Goal: Task Accomplishment & Management: Manage account settings

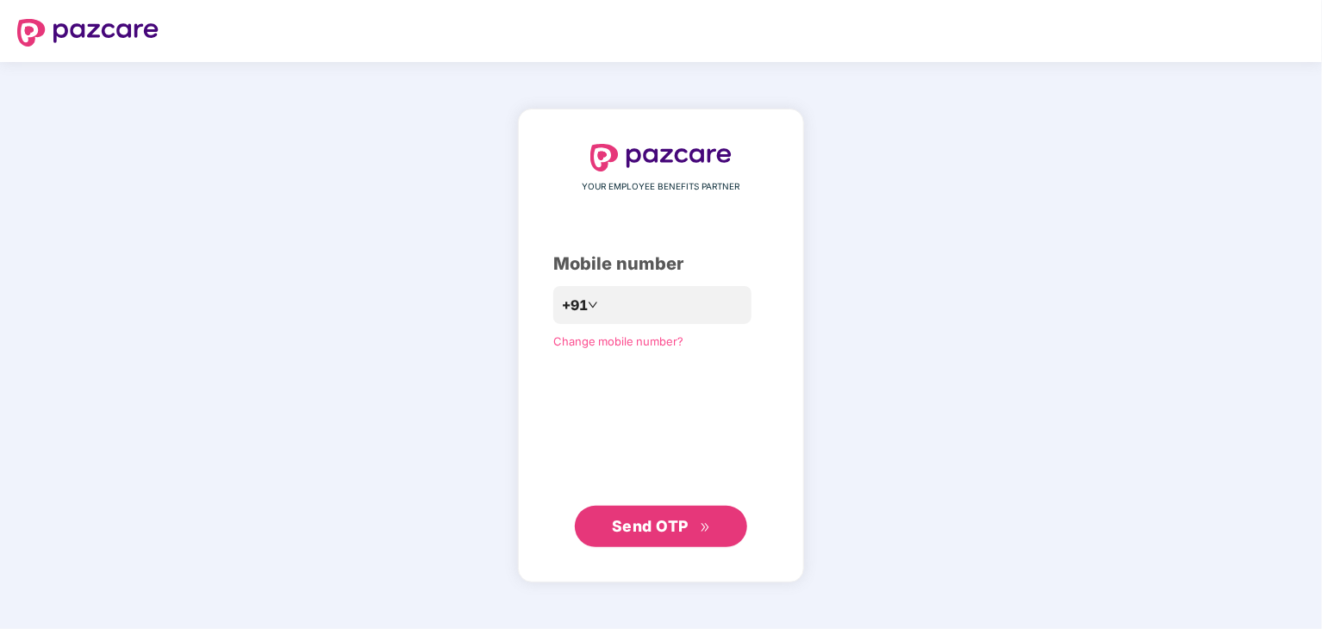
click at [653, 532] on span "Send OTP" at bounding box center [650, 526] width 77 height 18
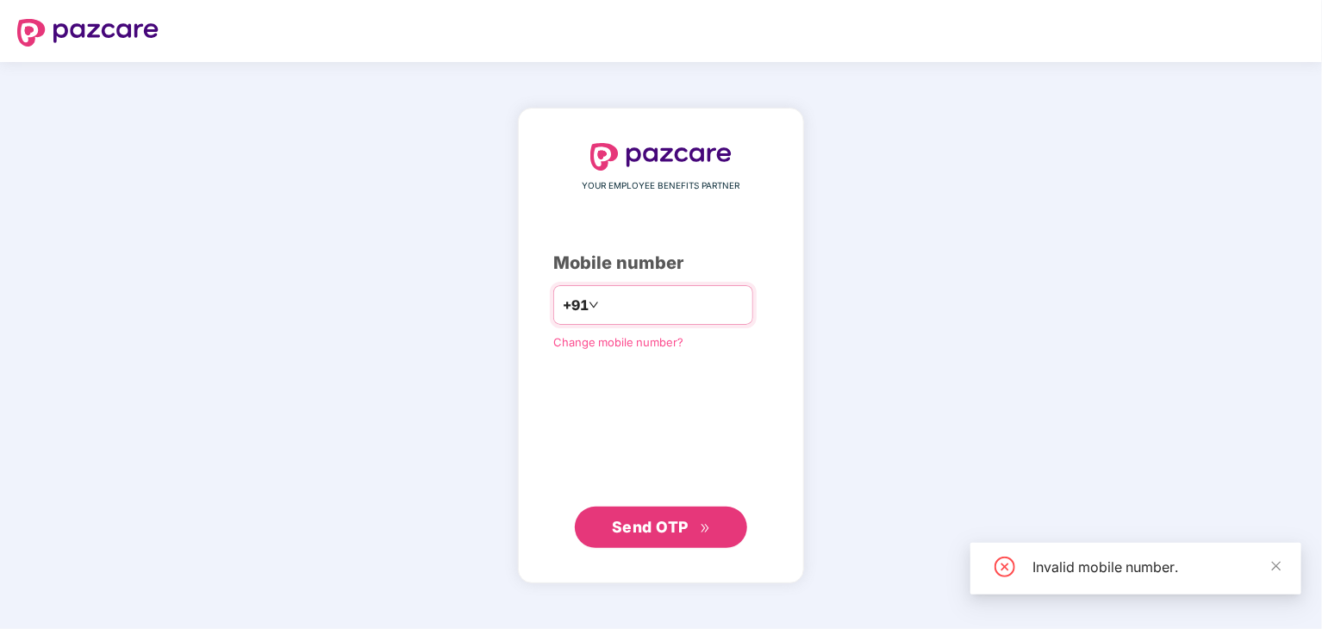
click at [615, 304] on input "*********" at bounding box center [673, 305] width 141 height 28
type input "**********"
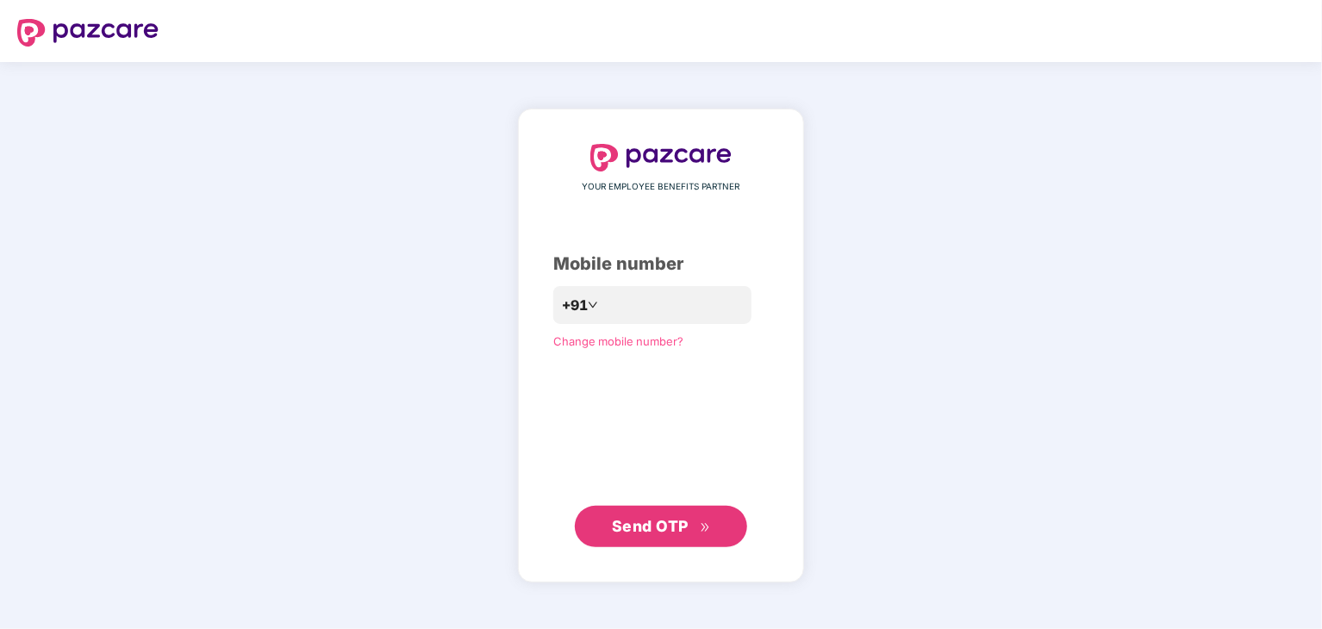
click at [664, 518] on span "Send OTP" at bounding box center [650, 526] width 77 height 18
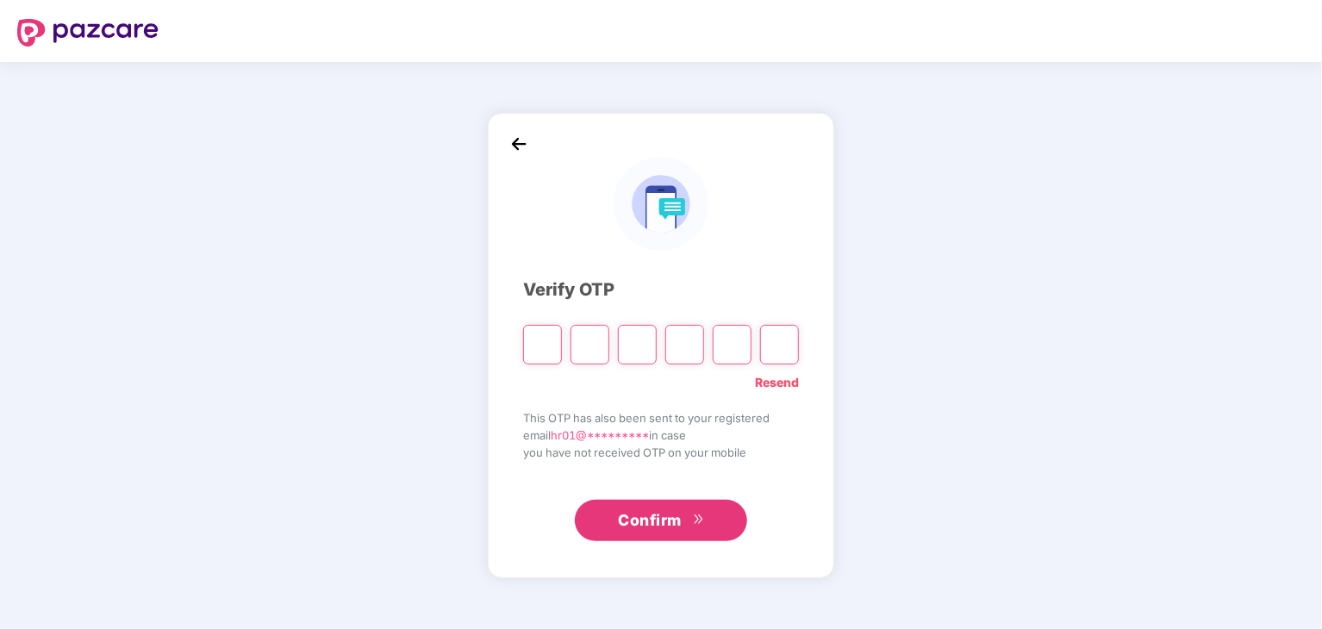
type input "*"
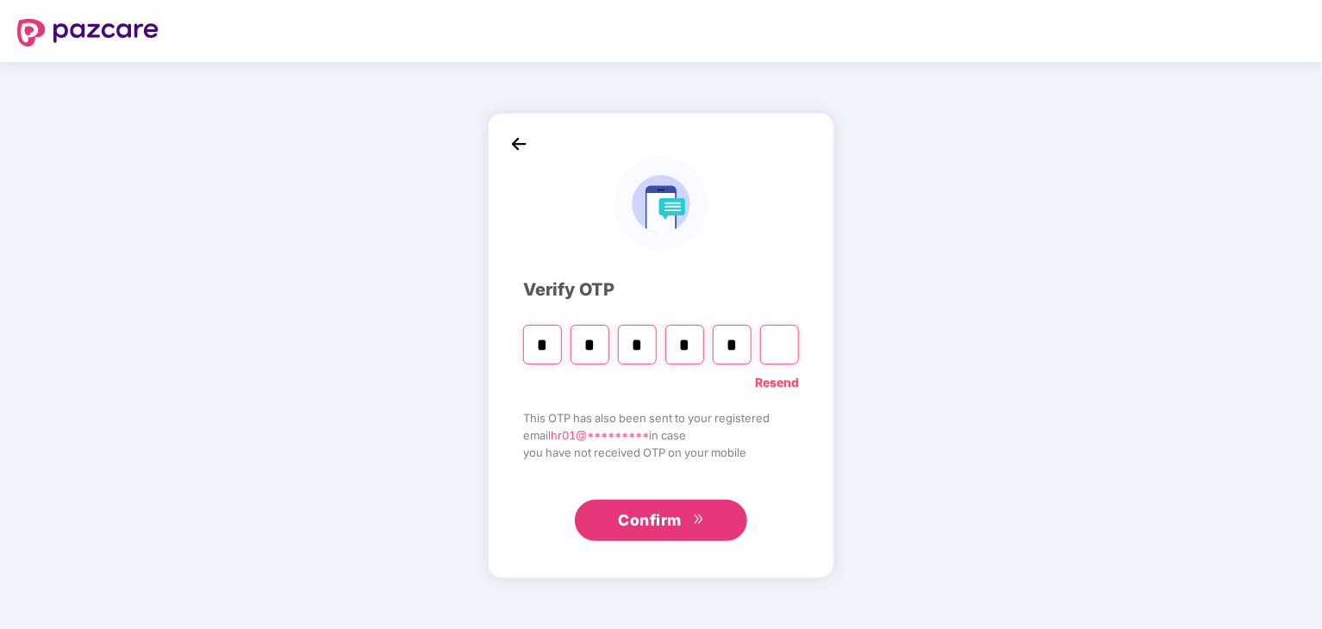
type input "*"
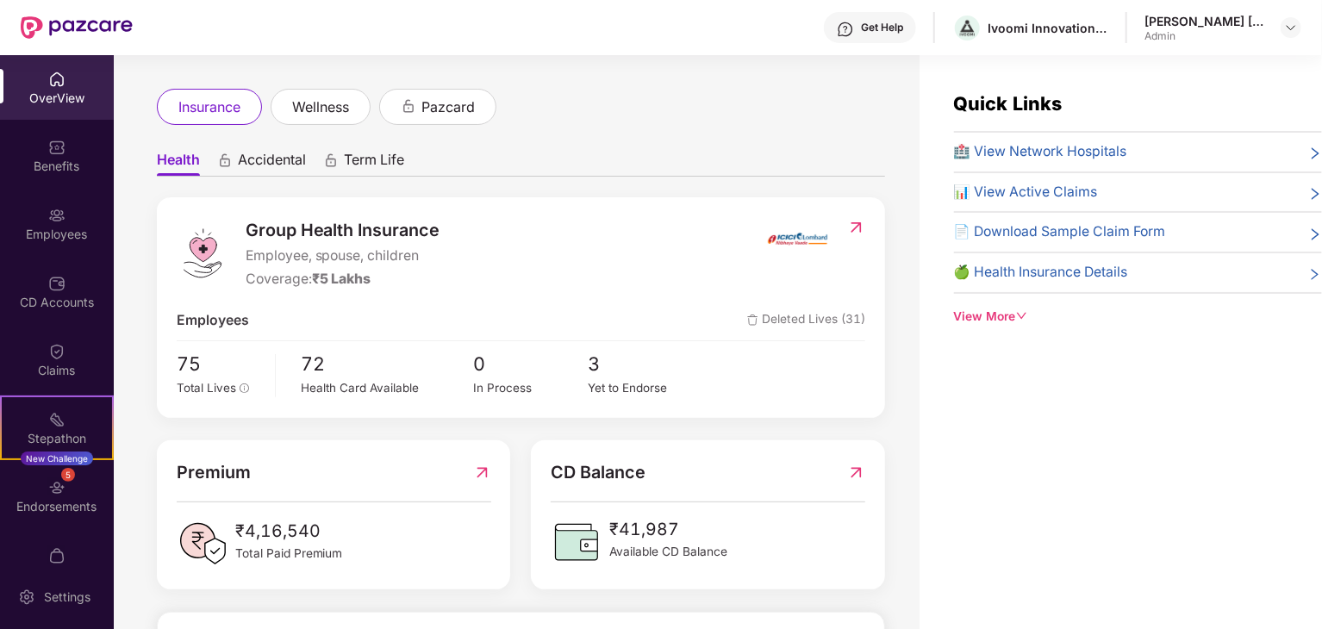
scroll to position [86, 0]
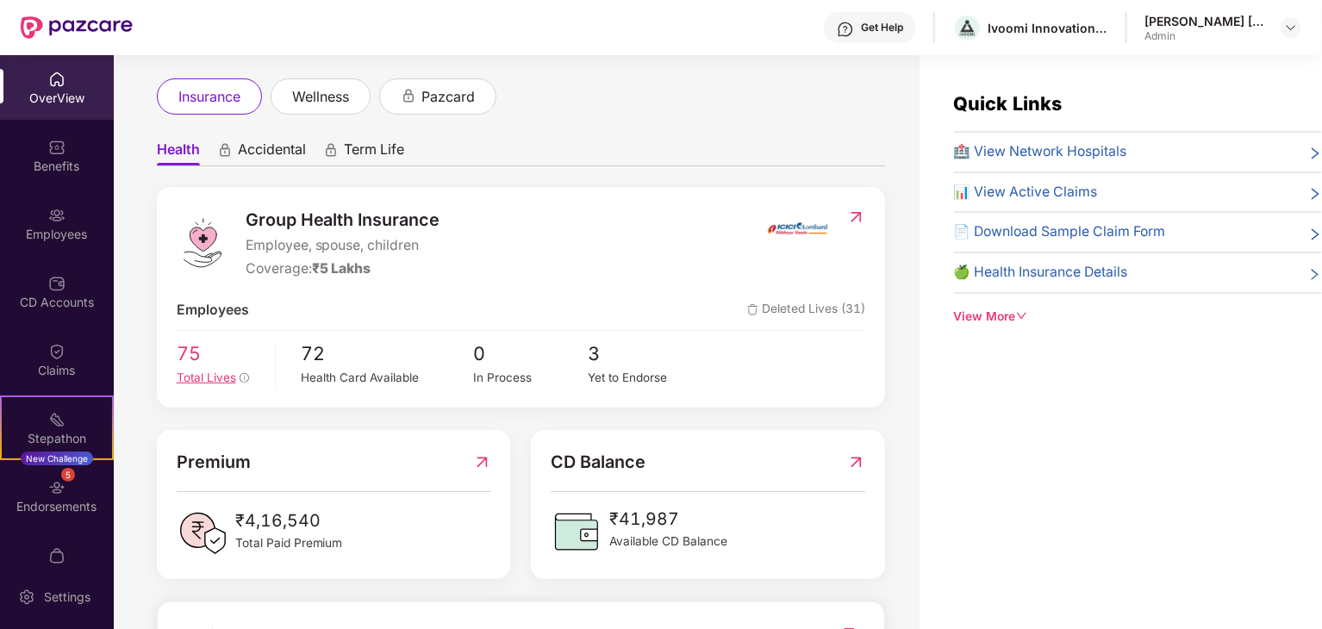
click at [200, 376] on span "Total Lives" at bounding box center [206, 378] width 59 height 14
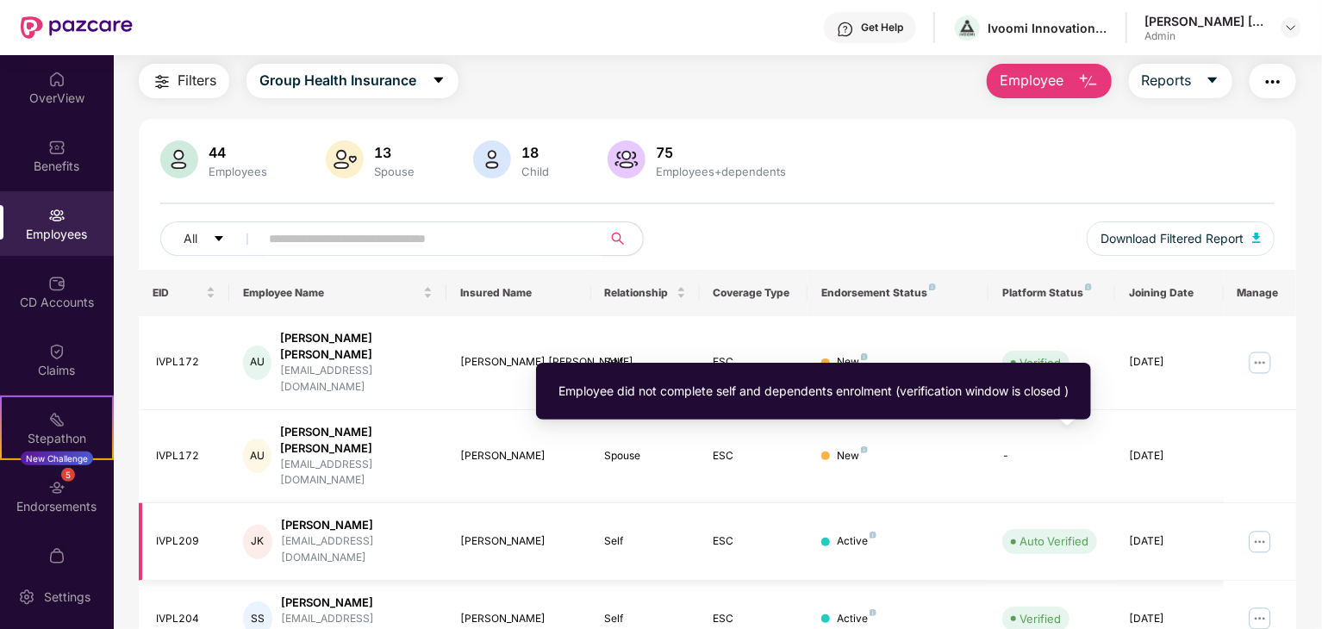
scroll to position [51, 0]
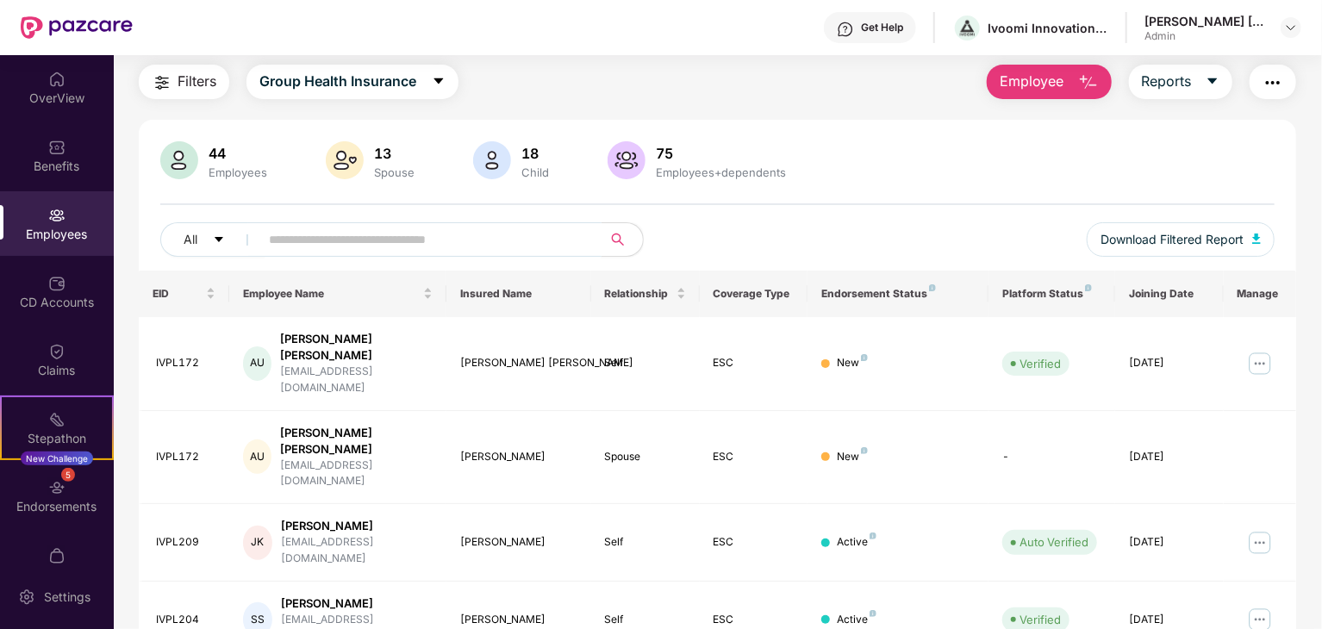
click at [478, 254] on span at bounding box center [424, 239] width 353 height 34
type input "***"
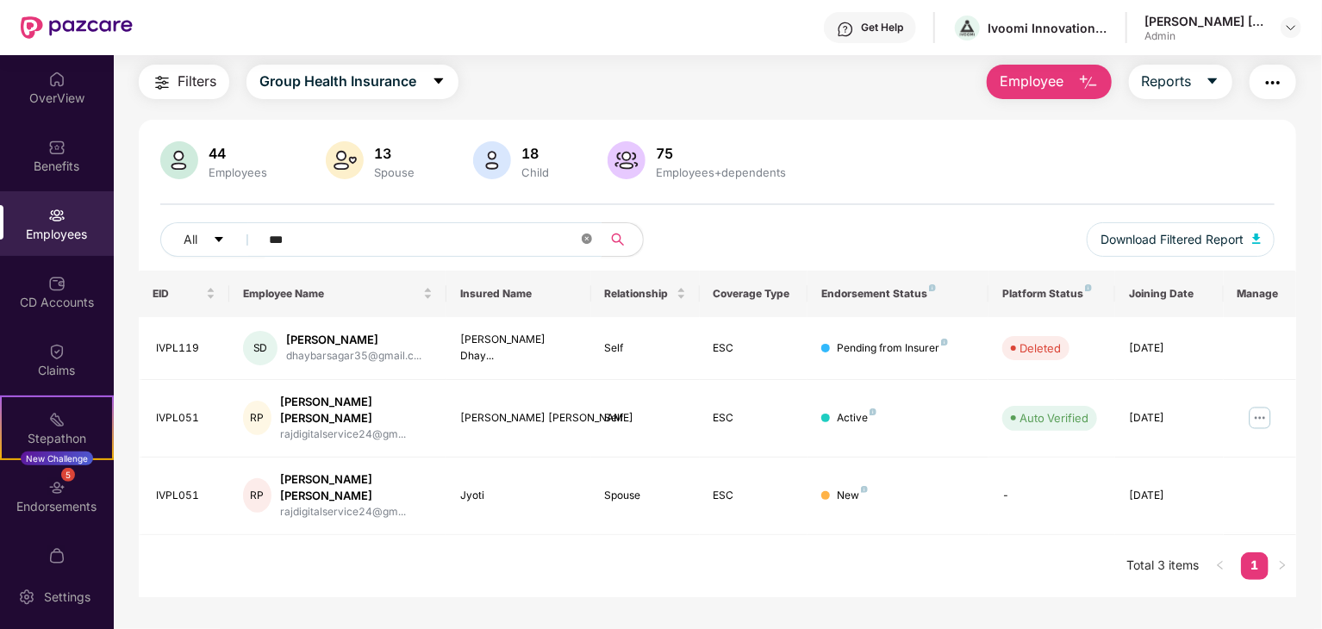
click at [584, 235] on icon "close-circle" at bounding box center [587, 239] width 10 height 10
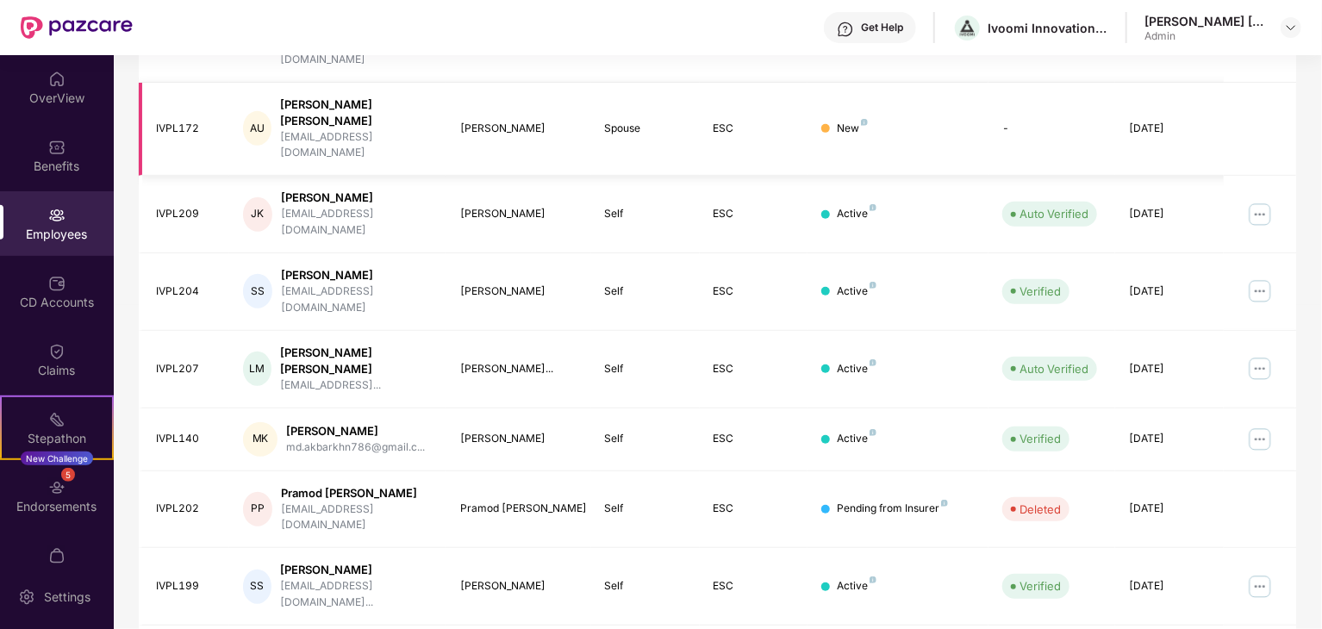
scroll to position [428, 0]
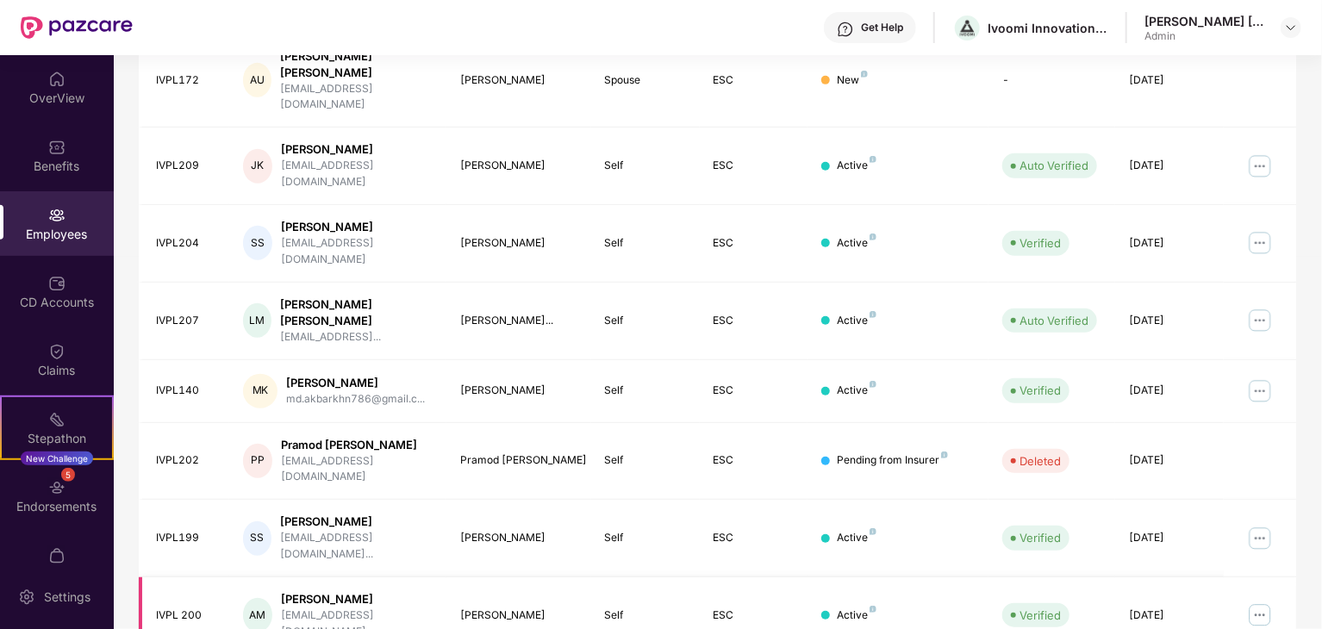
click at [1254, 602] on img at bounding box center [1261, 616] width 28 height 28
click at [334, 608] on div "[EMAIL_ADDRESS][DOMAIN_NAME]" at bounding box center [357, 624] width 152 height 33
click at [853, 608] on div "Active" at bounding box center [857, 616] width 40 height 16
click at [184, 608] on div "IVPL 200" at bounding box center [185, 616] width 59 height 16
click at [1266, 602] on img at bounding box center [1261, 616] width 28 height 28
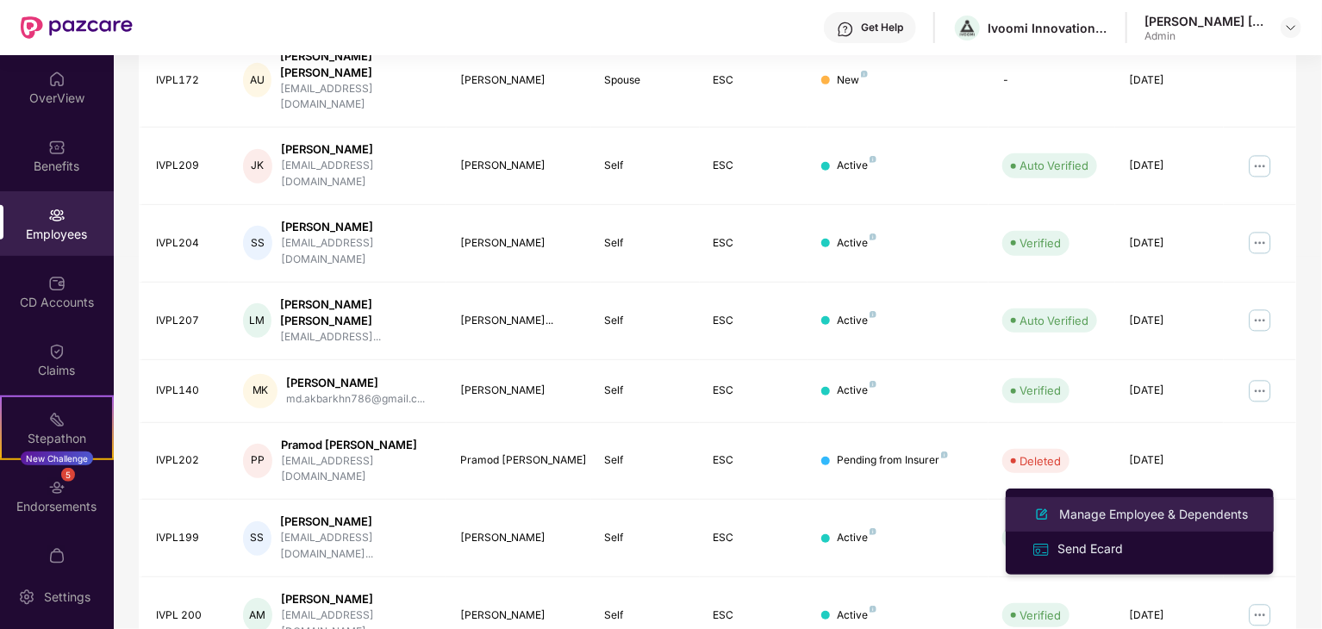
click at [1172, 510] on div "Manage Employee & Dependents" at bounding box center [1154, 514] width 196 height 19
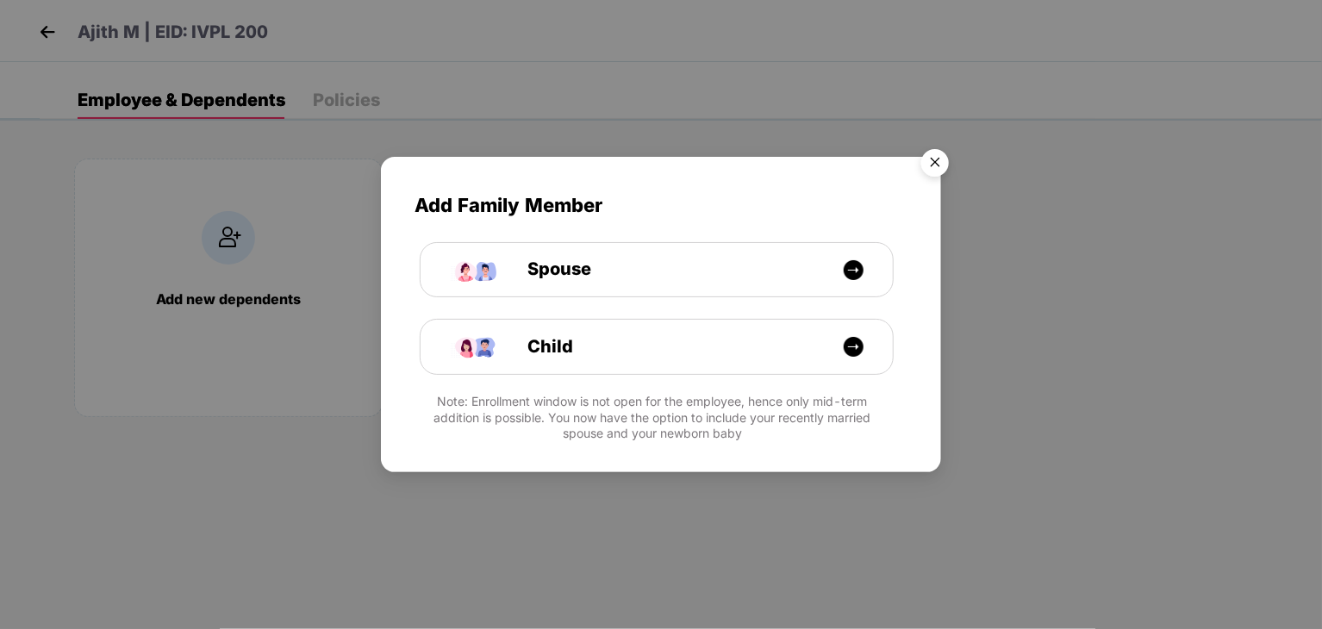
click at [935, 165] on img "Close" at bounding box center [935, 165] width 48 height 48
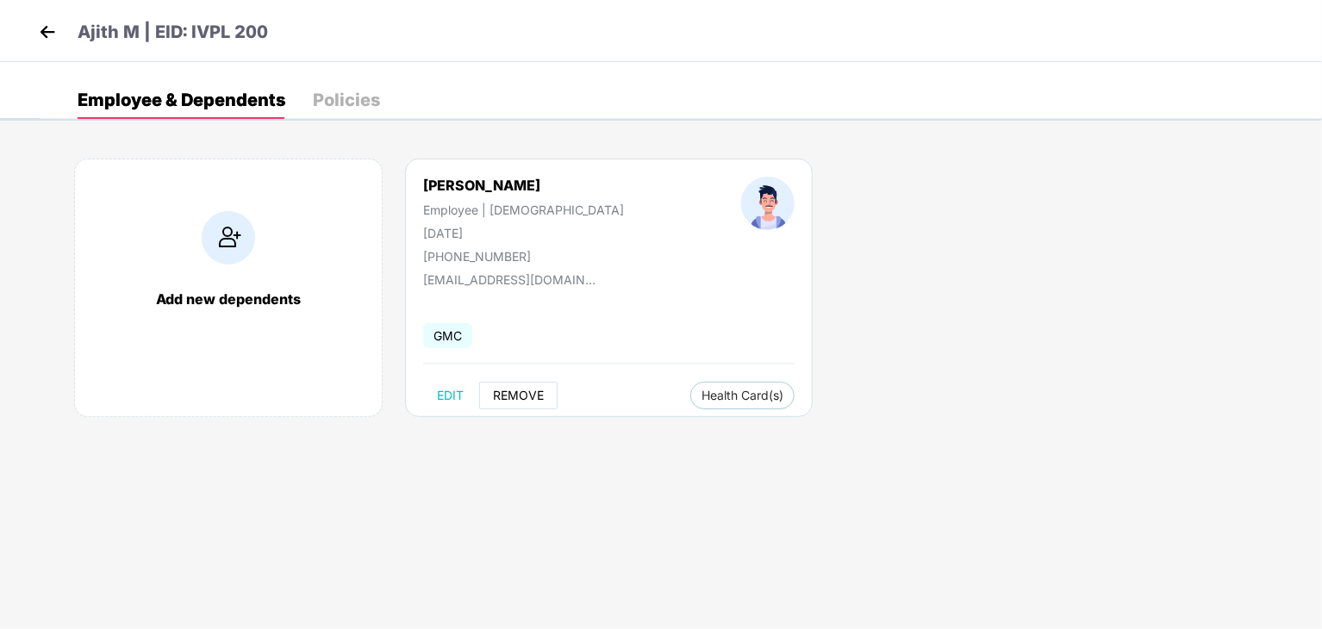
click at [514, 397] on span "REMOVE" at bounding box center [518, 396] width 51 height 14
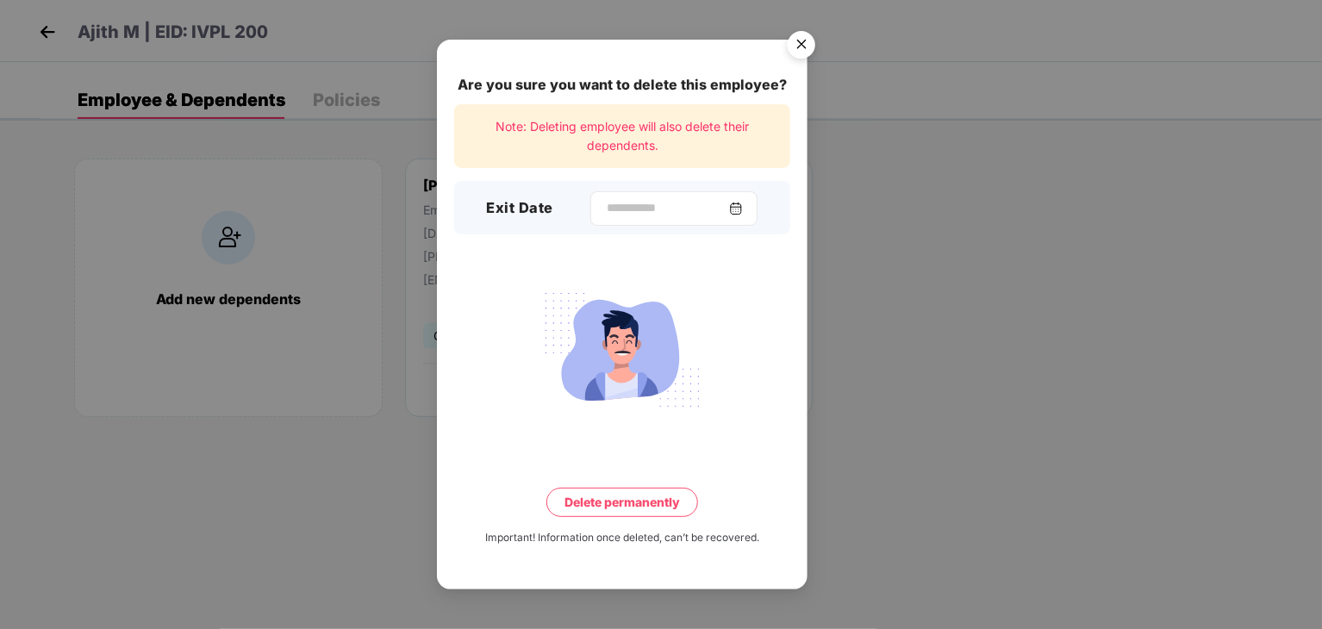
click at [743, 210] on img at bounding box center [736, 209] width 14 height 14
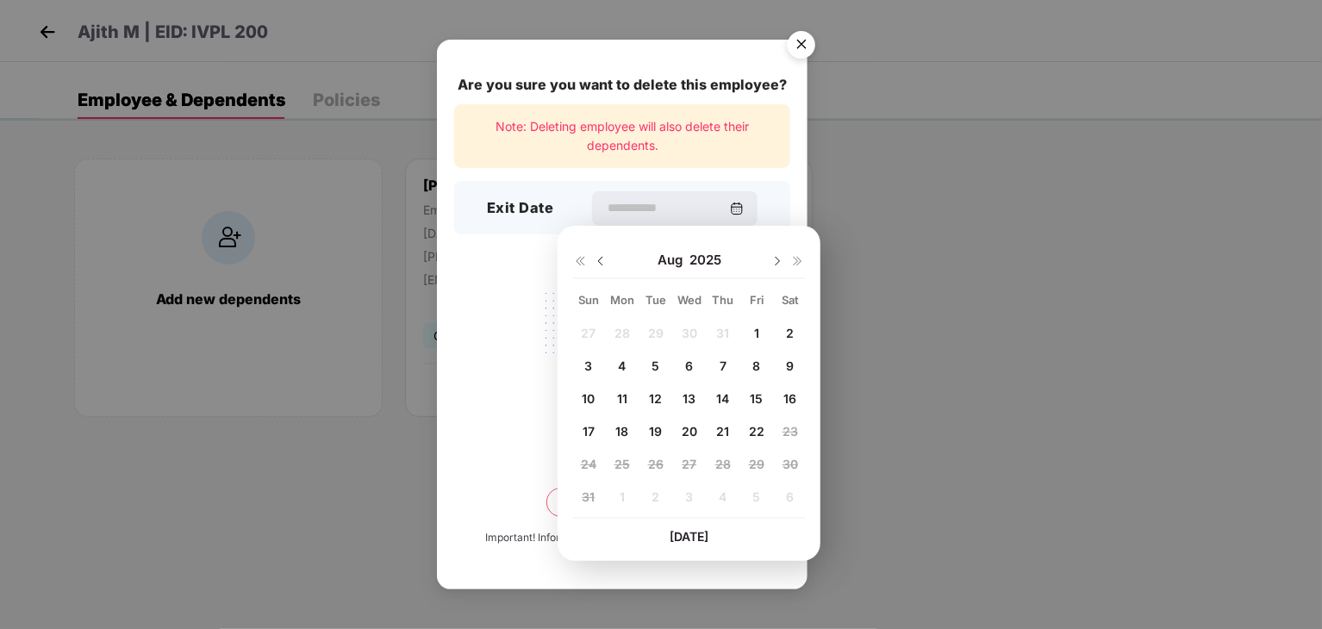
click at [600, 261] on img at bounding box center [601, 261] width 14 height 14
click at [722, 432] on span "24" at bounding box center [724, 431] width 16 height 15
type input "**********"
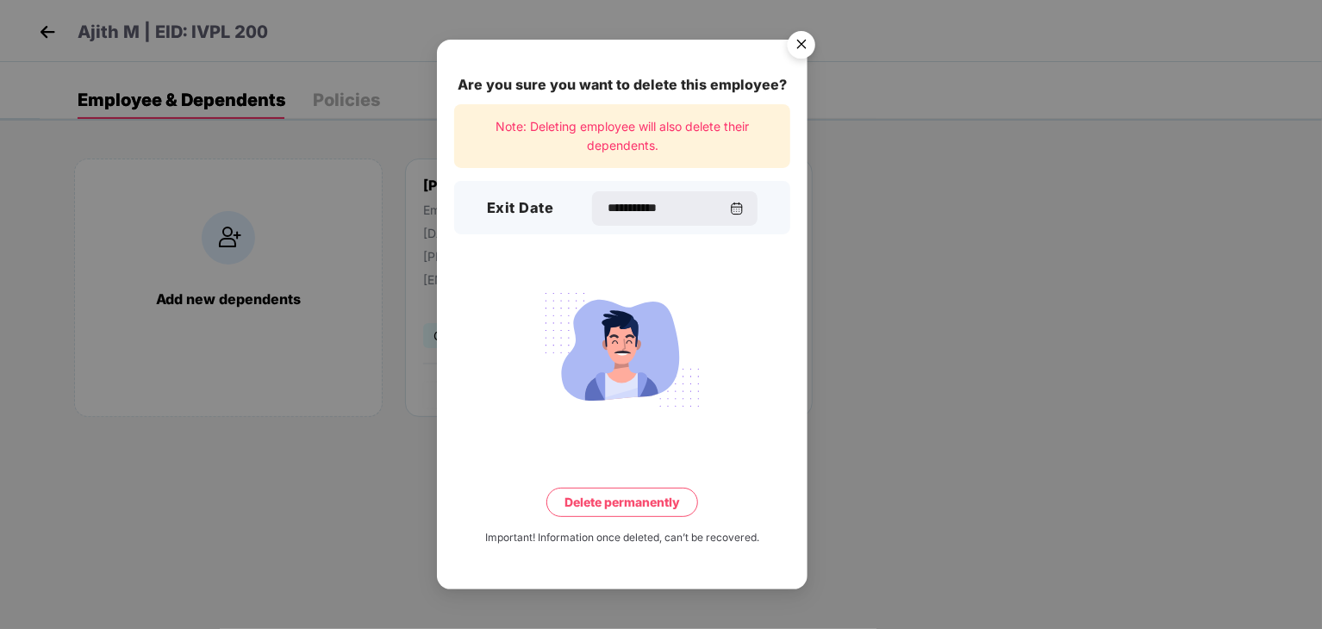
click at [606, 505] on button "Delete permanently" at bounding box center [623, 502] width 152 height 29
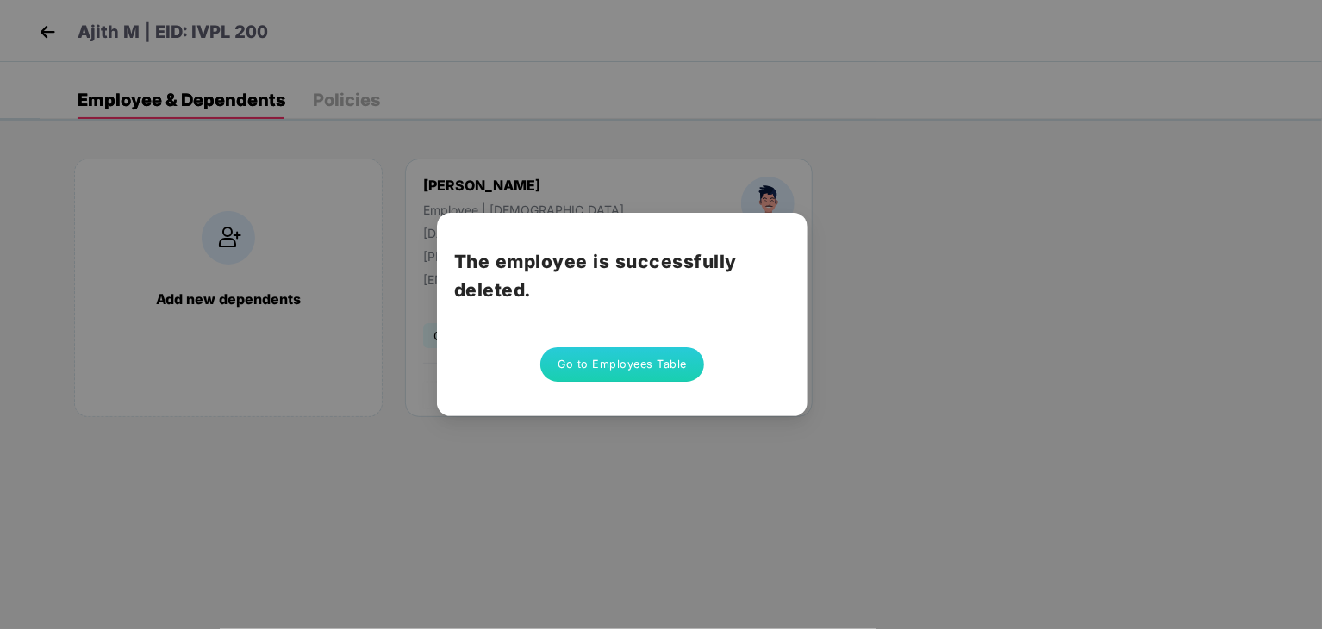
click at [623, 372] on button "Go to Employees Table" at bounding box center [623, 364] width 164 height 34
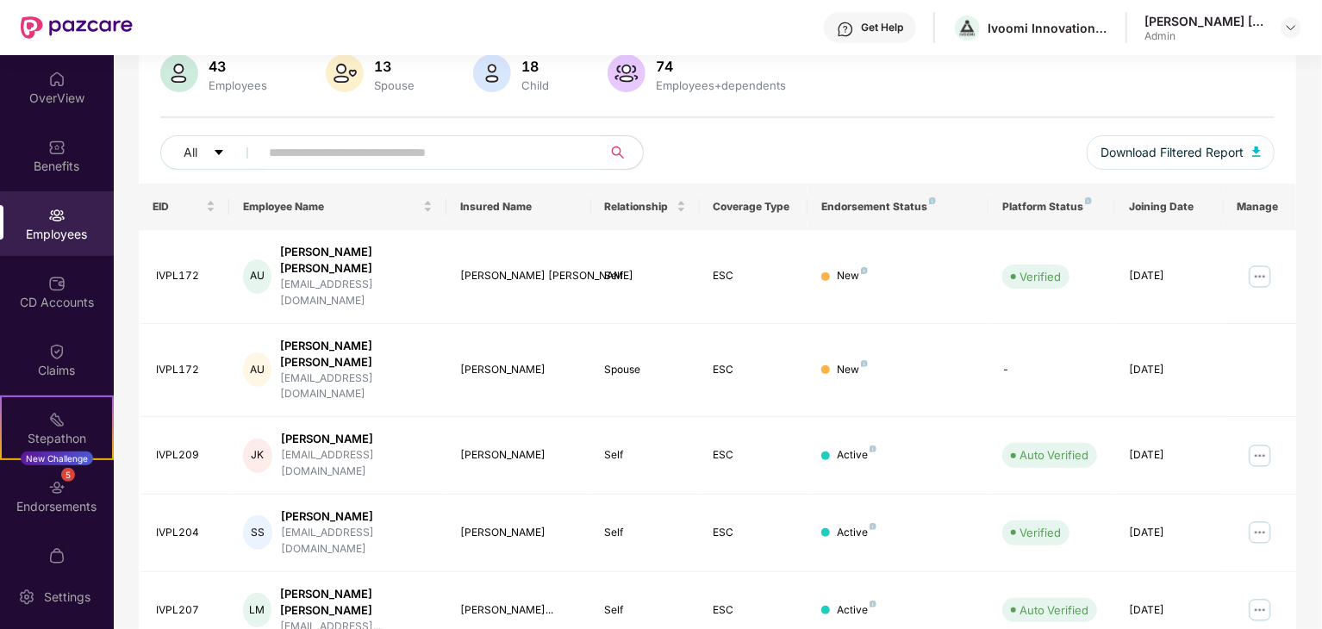
scroll to position [140, 0]
click at [1017, 322] on td "-" at bounding box center [1052, 369] width 127 height 94
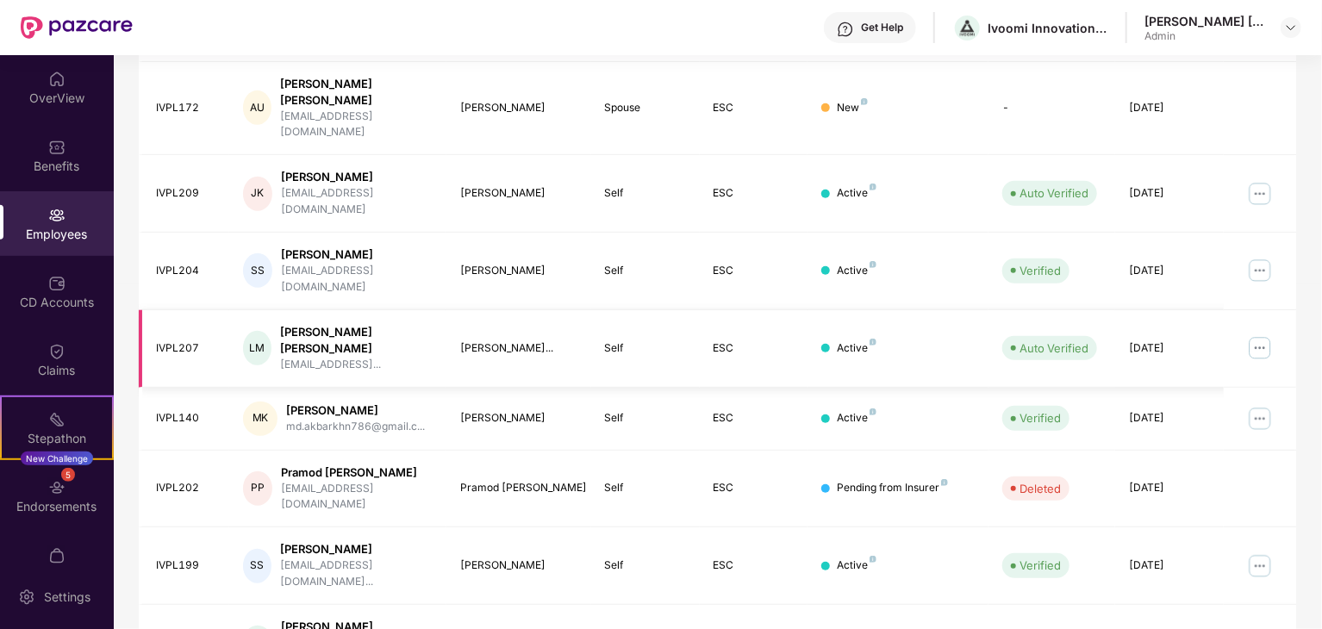
scroll to position [428, 0]
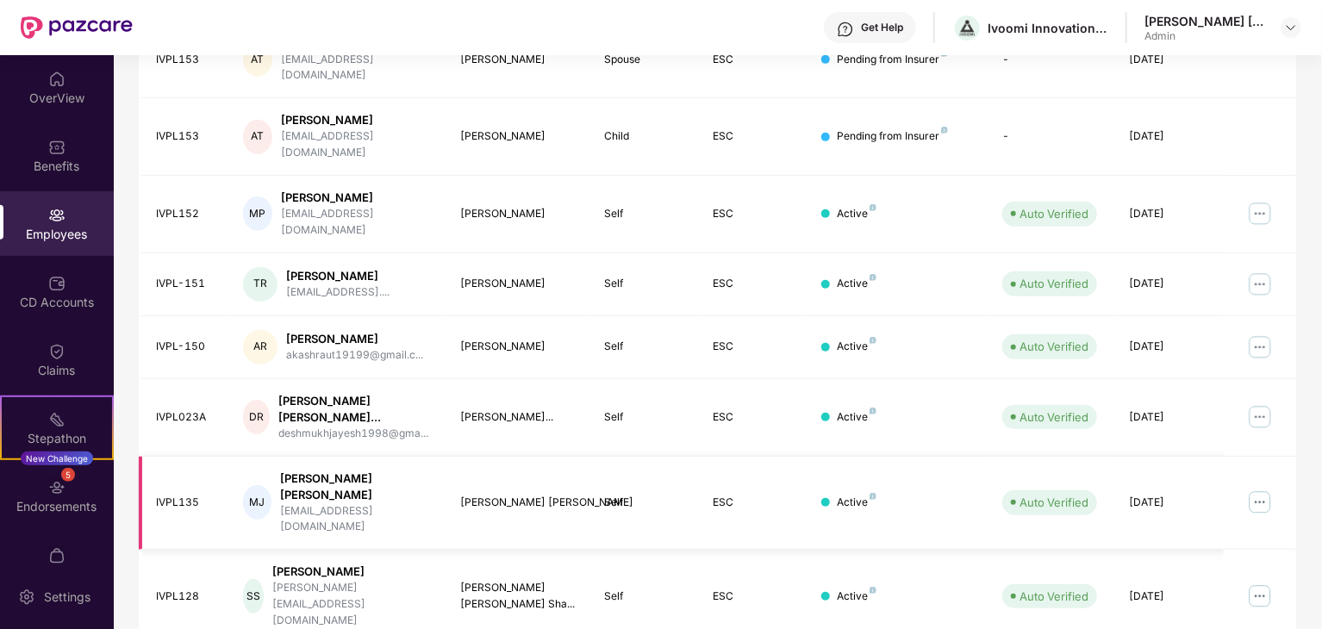
scroll to position [442, 0]
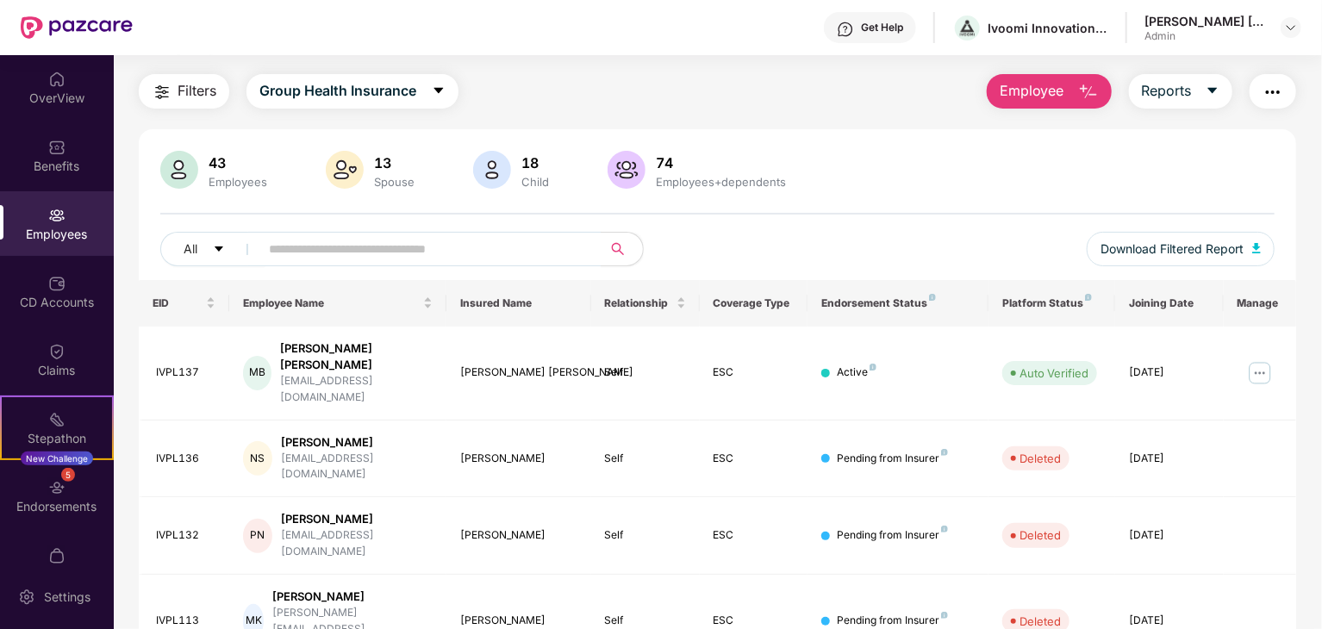
scroll to position [21, 0]
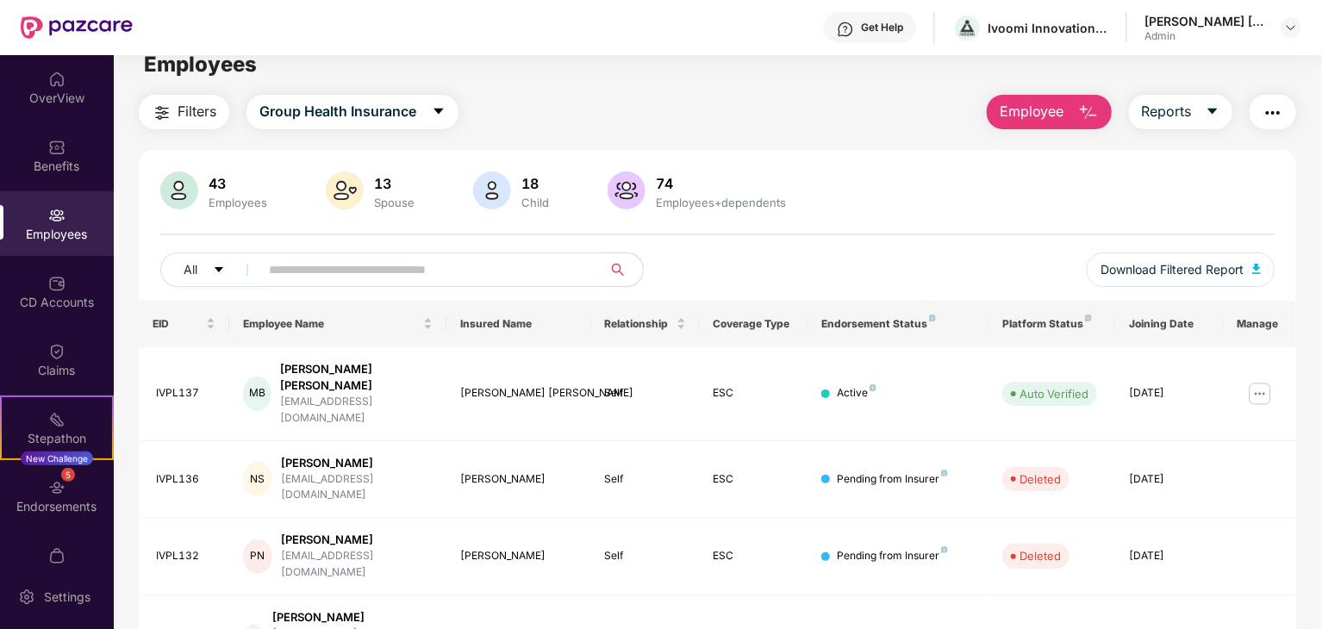
click at [234, 201] on div "Employees" at bounding box center [238, 203] width 66 height 14
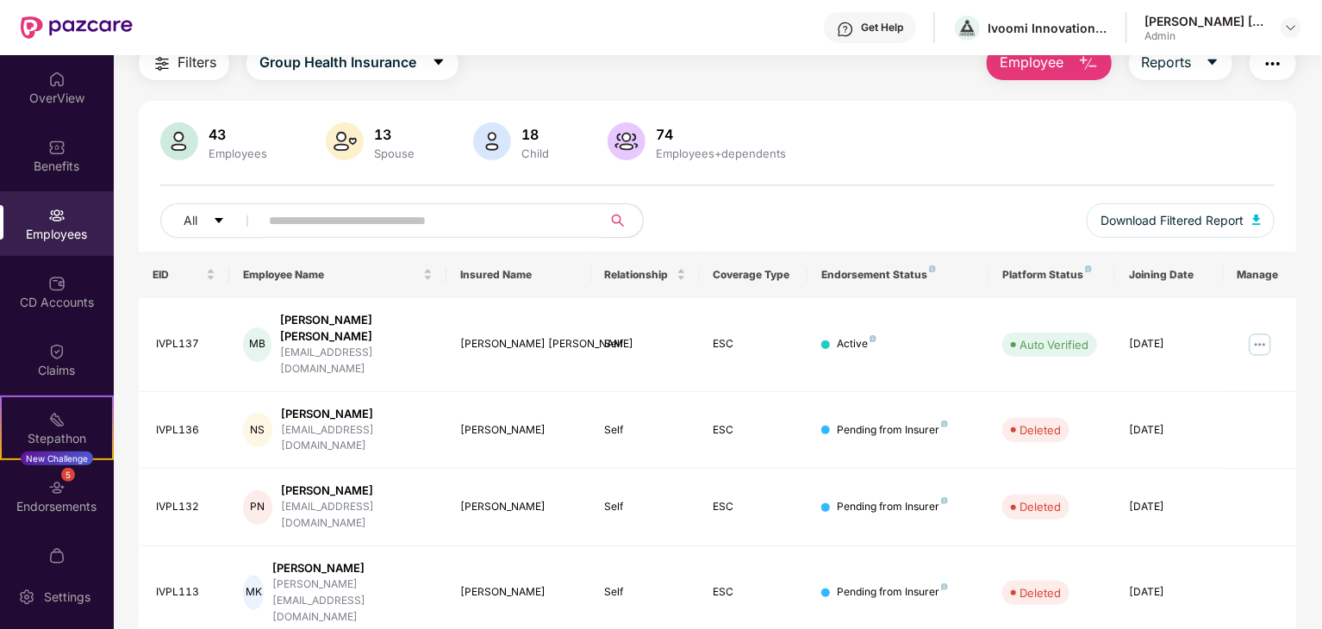
scroll to position [69, 0]
click at [231, 149] on div "Employees" at bounding box center [238, 154] width 66 height 14
click at [168, 141] on img at bounding box center [179, 142] width 38 height 38
click at [355, 222] on input "text" at bounding box center [423, 222] width 309 height 26
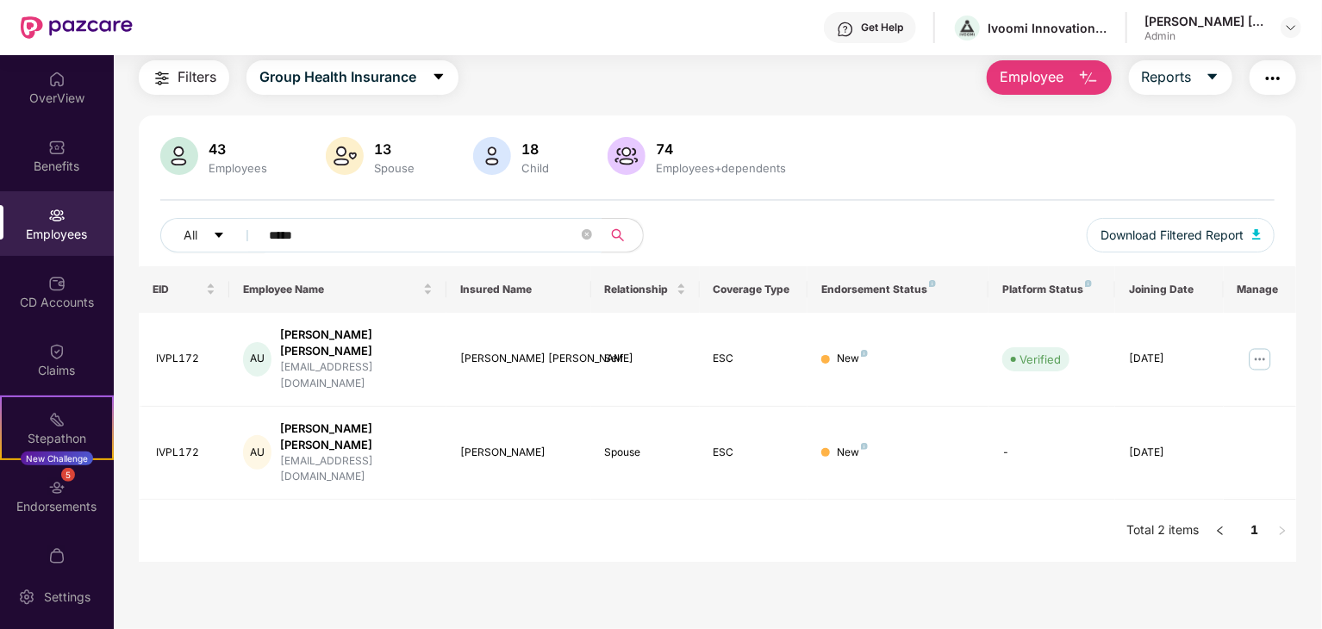
scroll to position [55, 0]
type input "*****"
click at [1263, 347] on img at bounding box center [1261, 360] width 28 height 28
click at [1117, 539] on main "Employees Filters Group Health Insurance Employee Reports 43 Employees 13 Spous…" at bounding box center [718, 314] width 1208 height 629
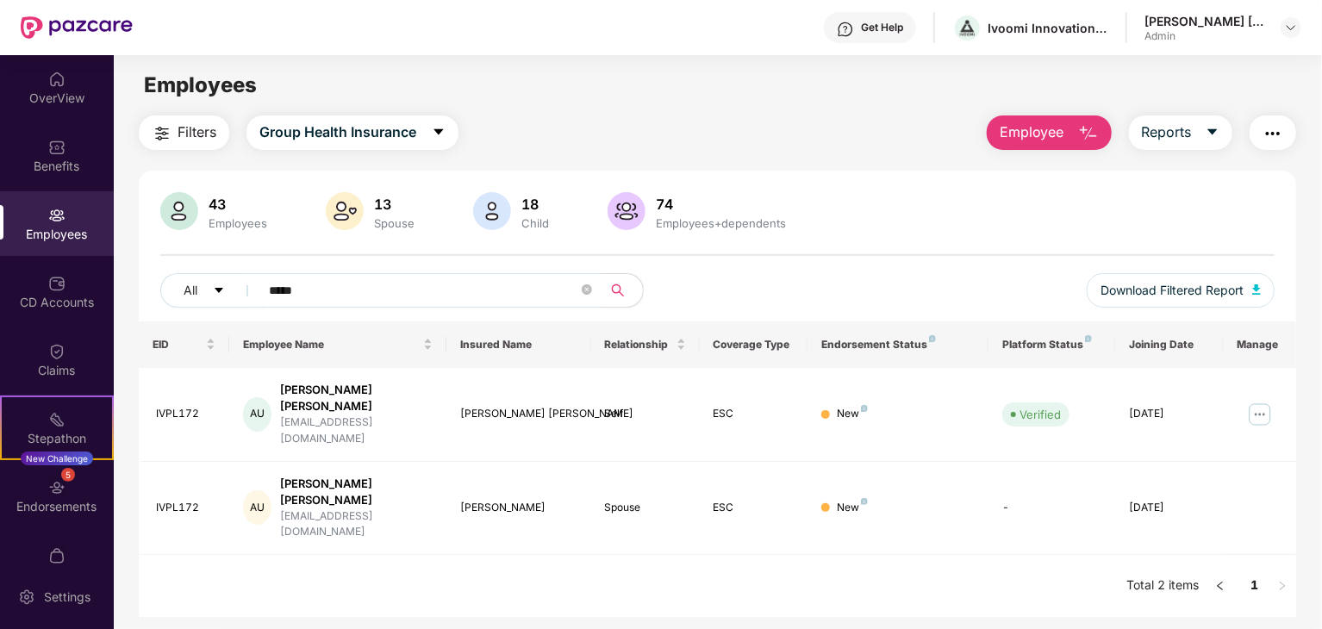
click at [1266, 135] on img "button" at bounding box center [1273, 133] width 21 height 21
click at [825, 128] on div "Filters Group Health Insurance Employee Reports" at bounding box center [718, 133] width 1158 height 34
click at [56, 142] on img at bounding box center [56, 147] width 17 height 17
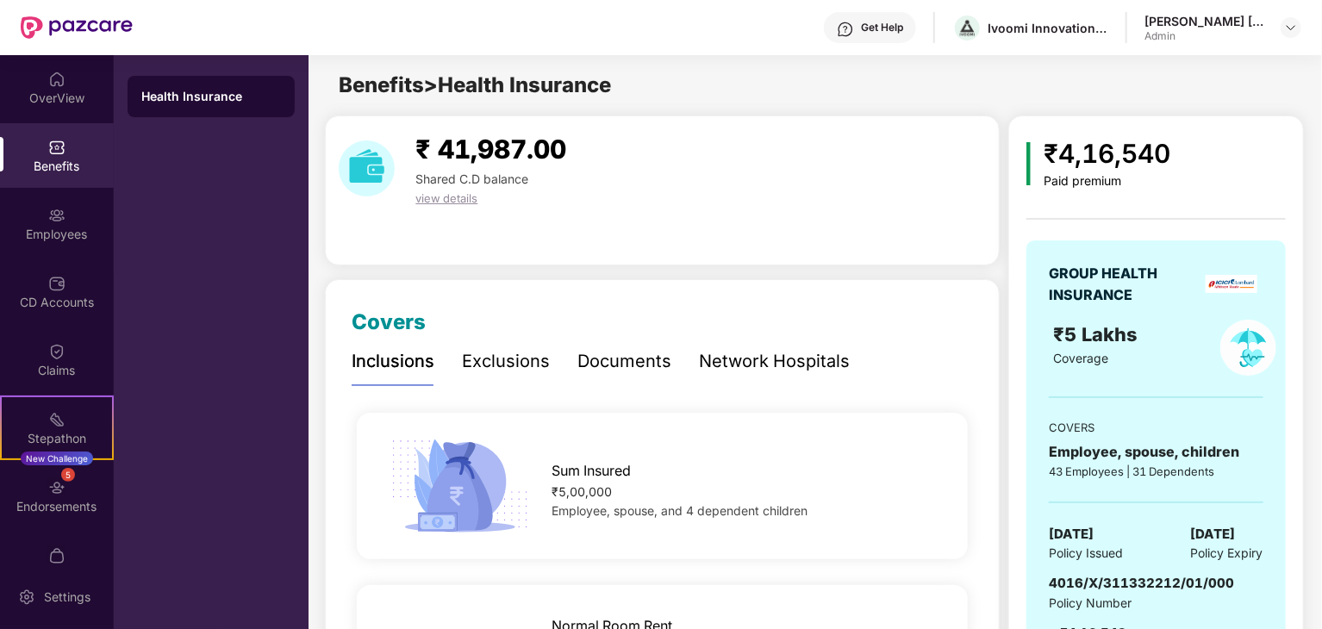
click at [611, 370] on div "Documents" at bounding box center [625, 361] width 94 height 27
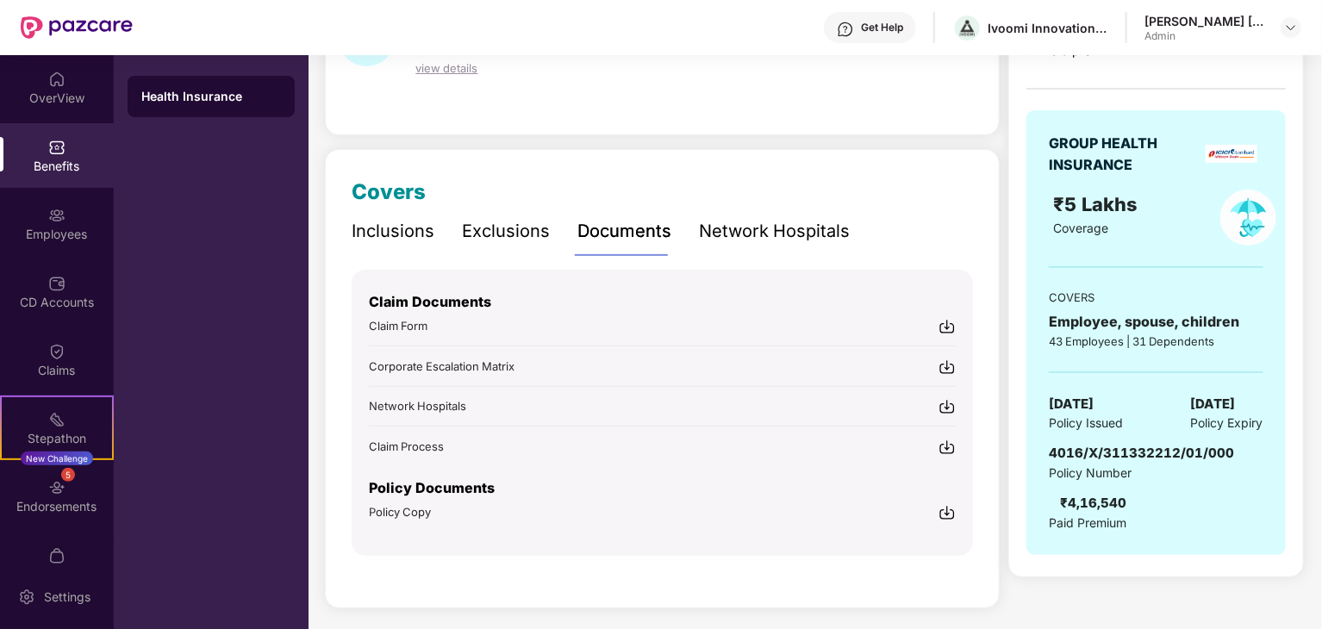
scroll to position [134, 0]
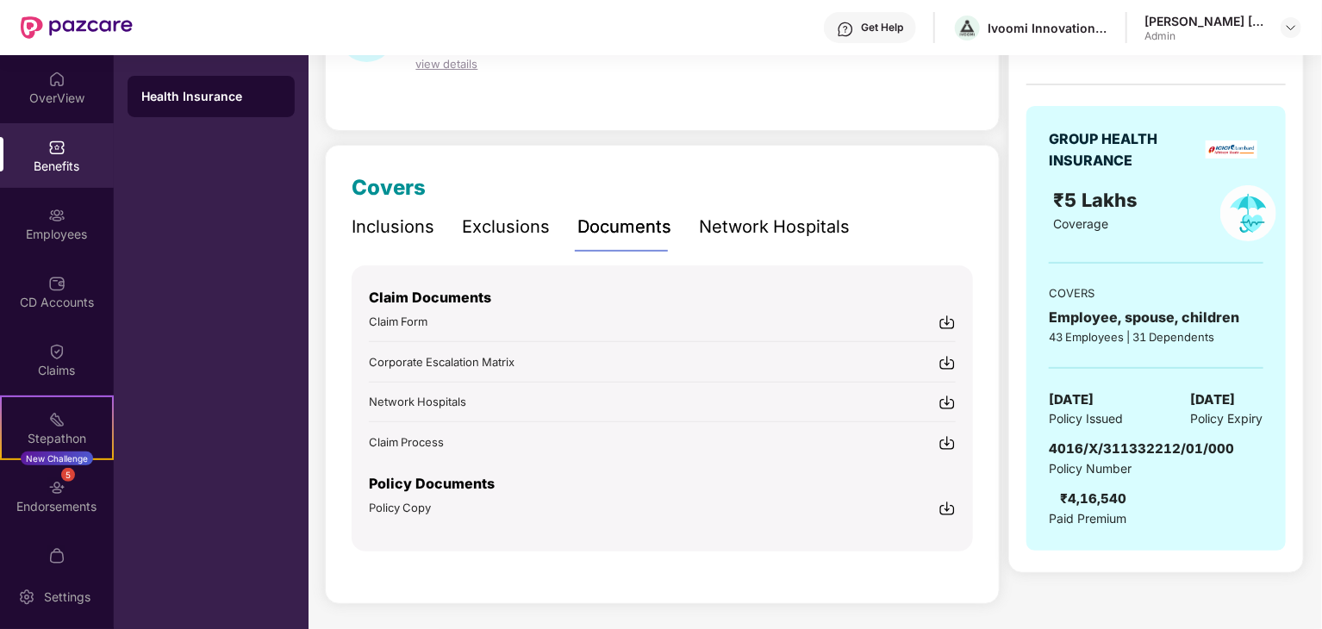
click at [948, 504] on img at bounding box center [947, 508] width 17 height 17
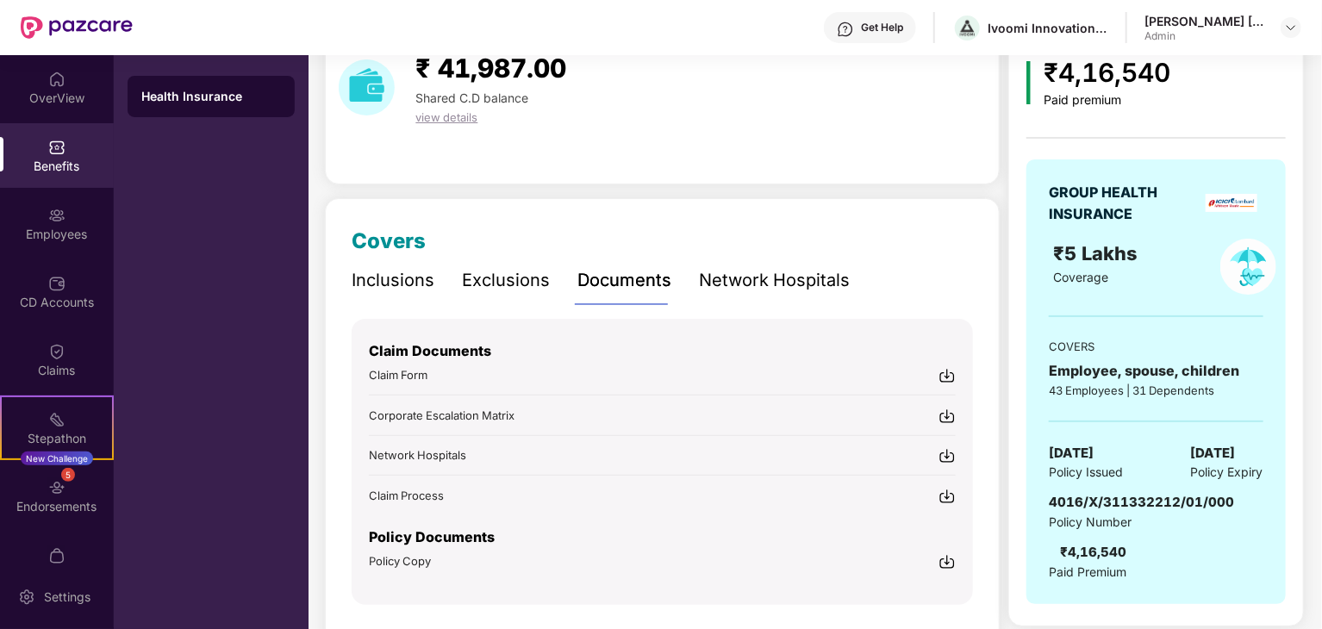
scroll to position [82, 0]
click at [762, 284] on div "Network Hospitals" at bounding box center [774, 279] width 151 height 27
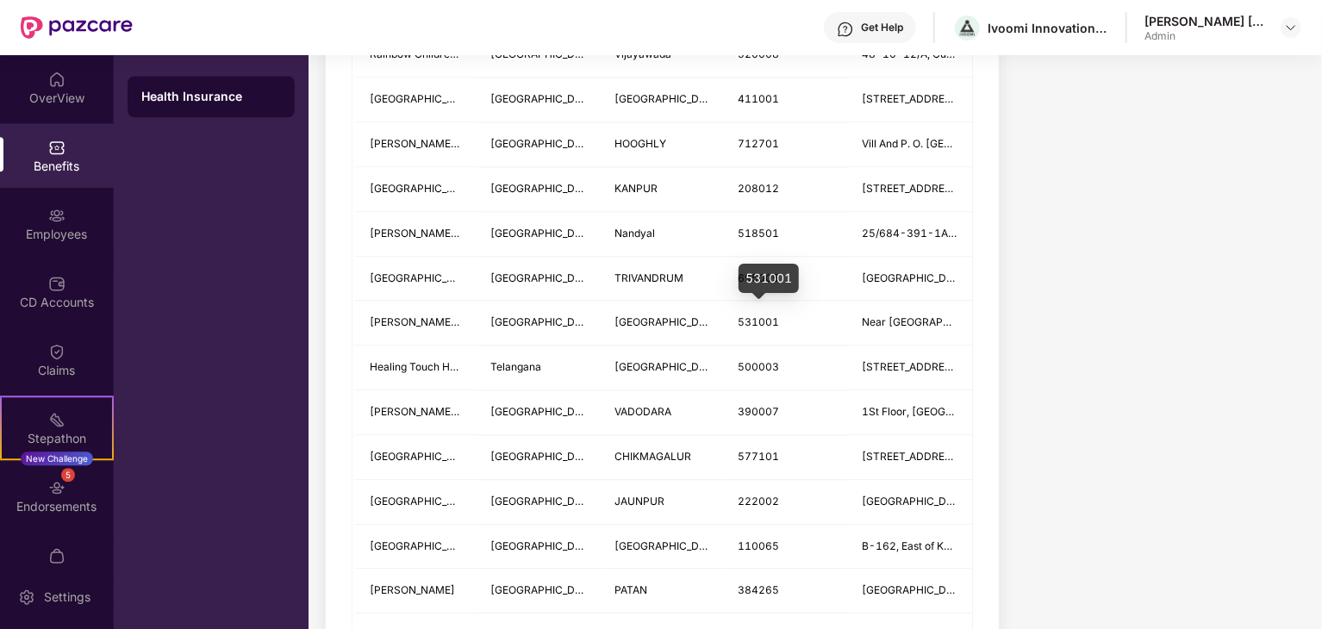
scroll to position [2270, 0]
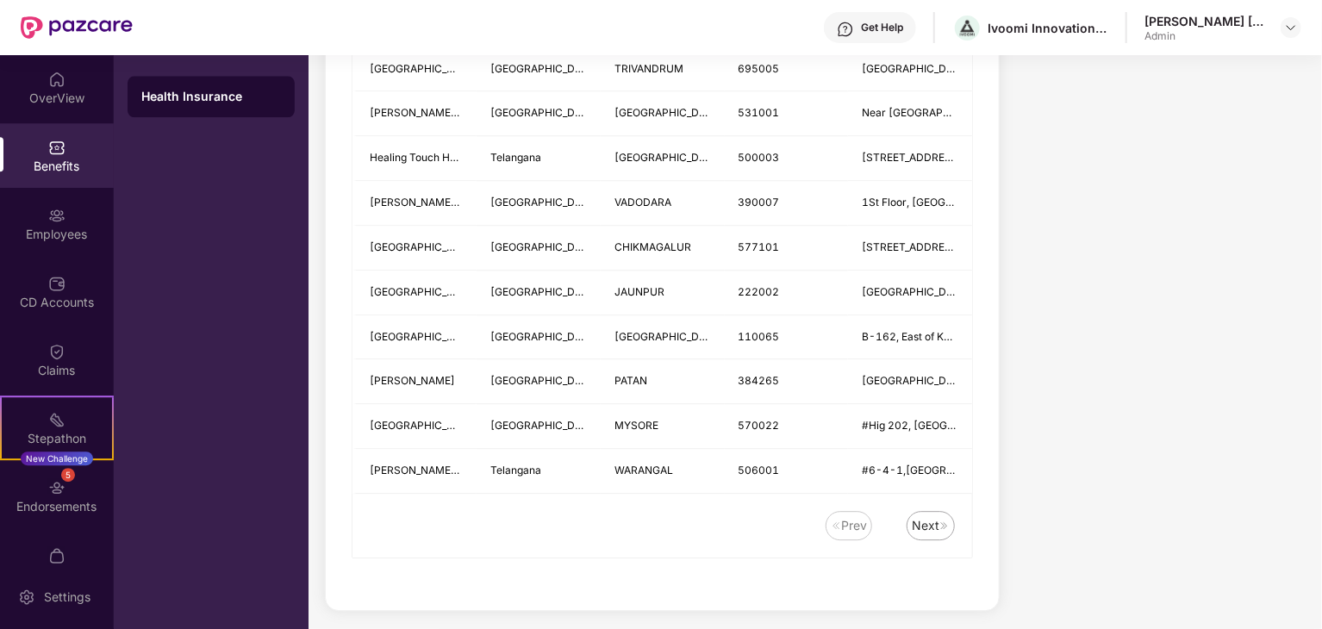
click at [934, 525] on div "Next" at bounding box center [926, 525] width 28 height 19
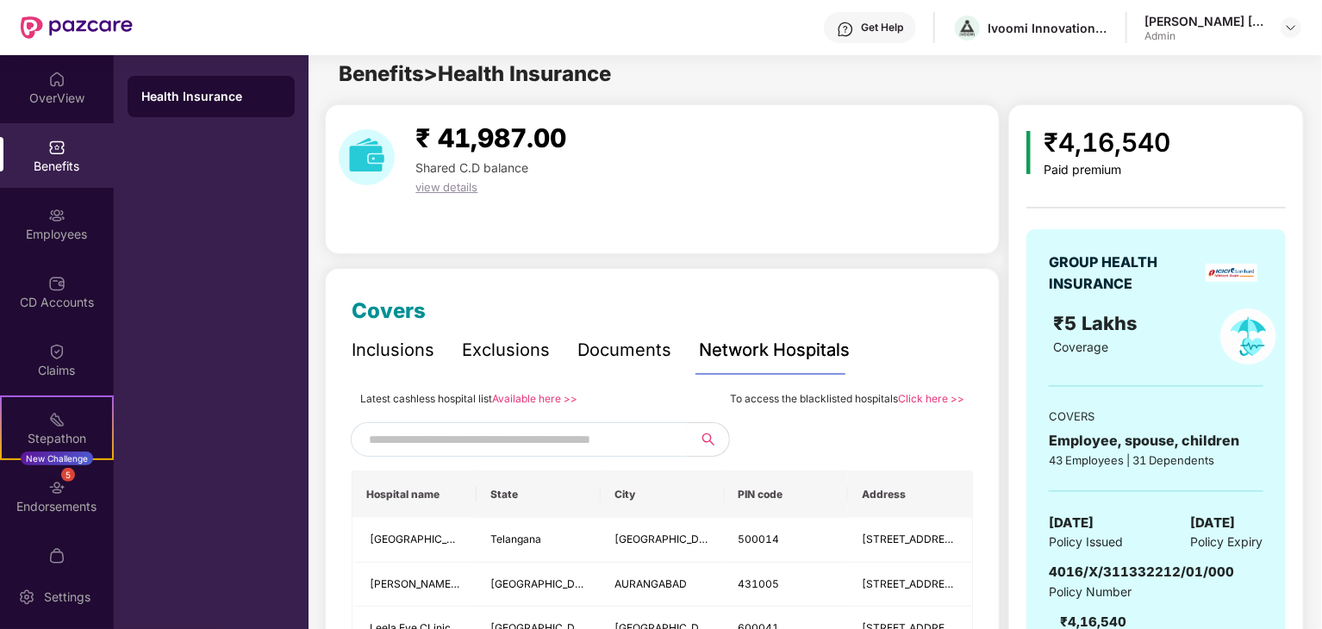
scroll to position [0, 0]
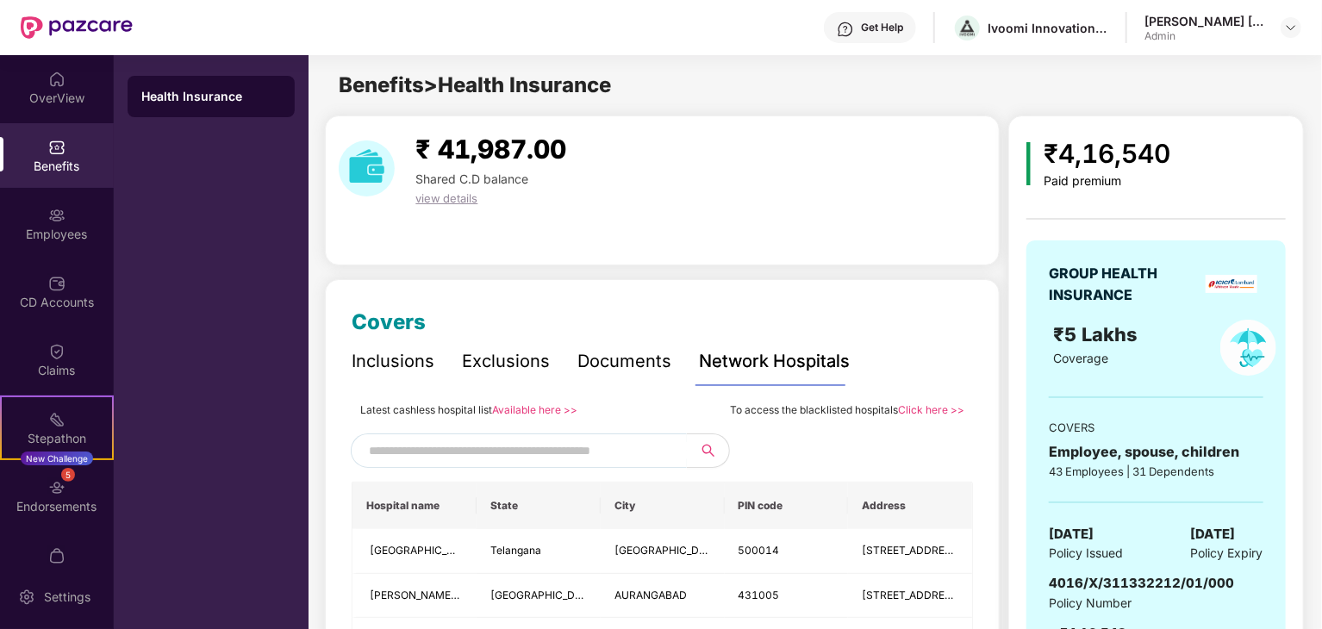
click at [590, 360] on div "Documents" at bounding box center [625, 361] width 94 height 27
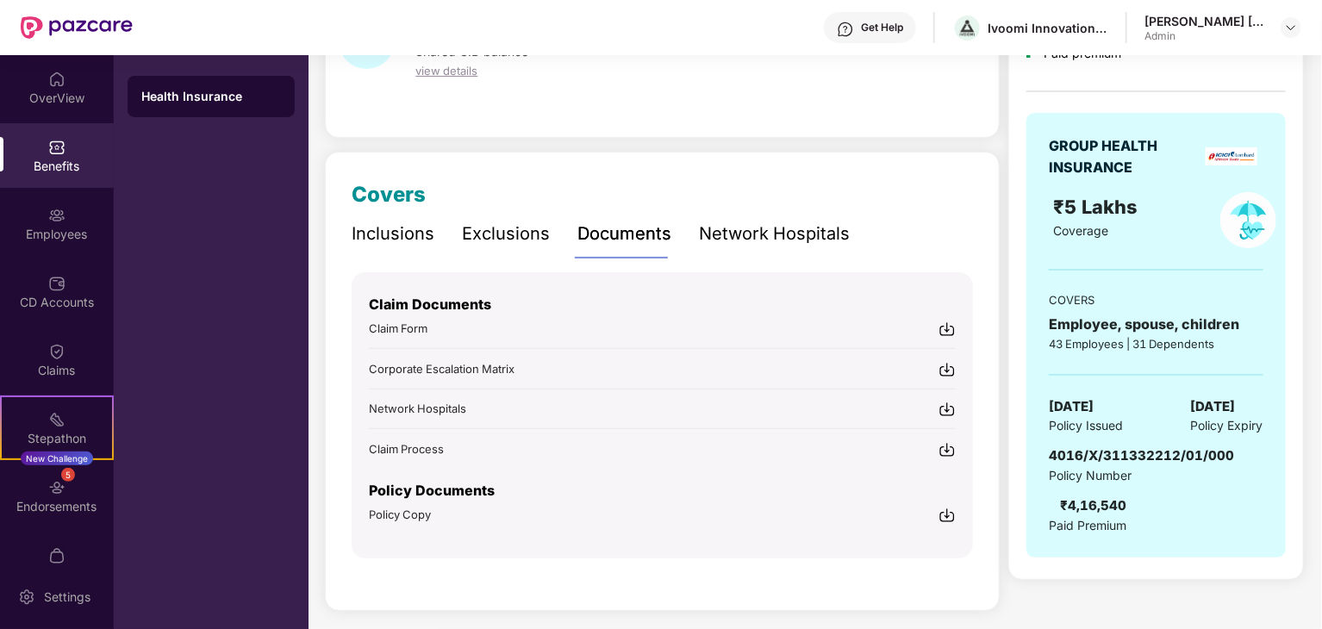
scroll to position [134, 0]
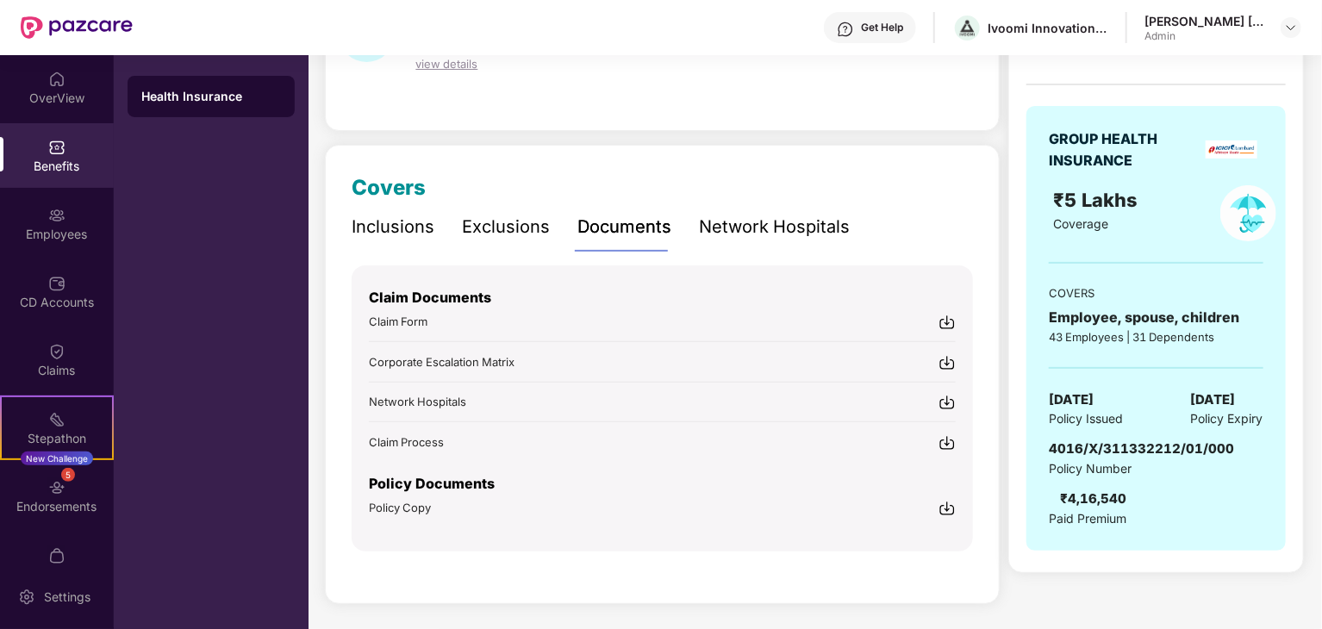
click at [514, 229] on div "Exclusions" at bounding box center [506, 227] width 88 height 27
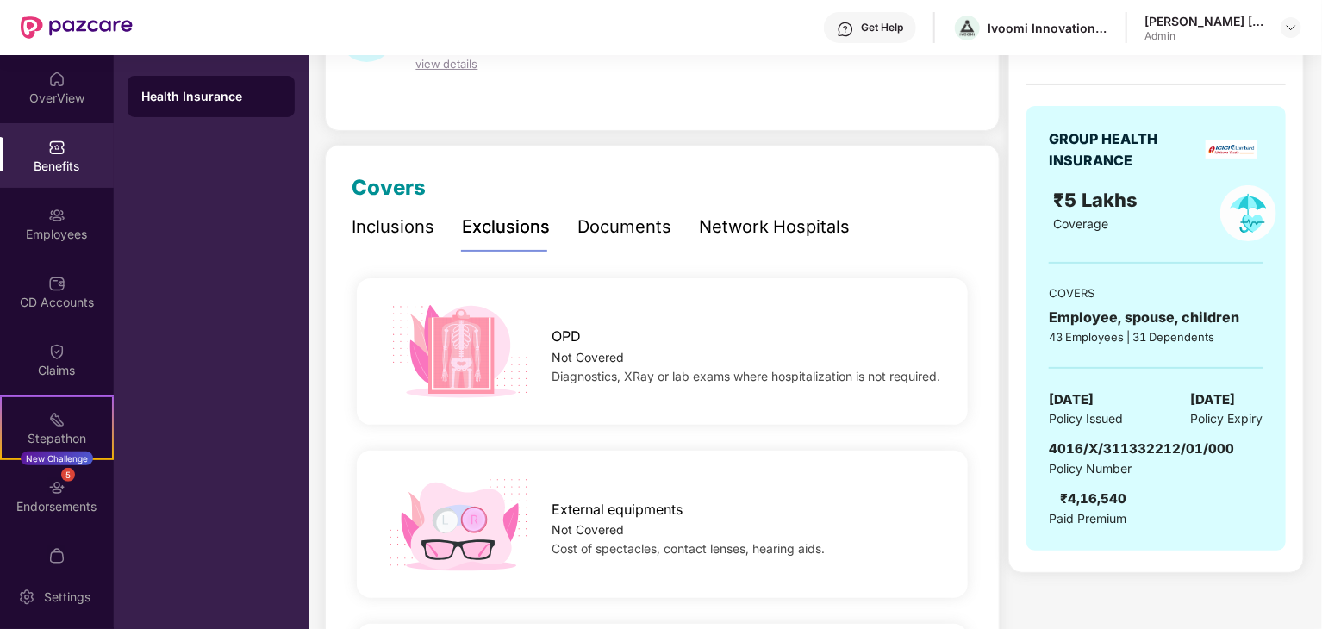
click at [401, 230] on div "Inclusions" at bounding box center [393, 227] width 83 height 27
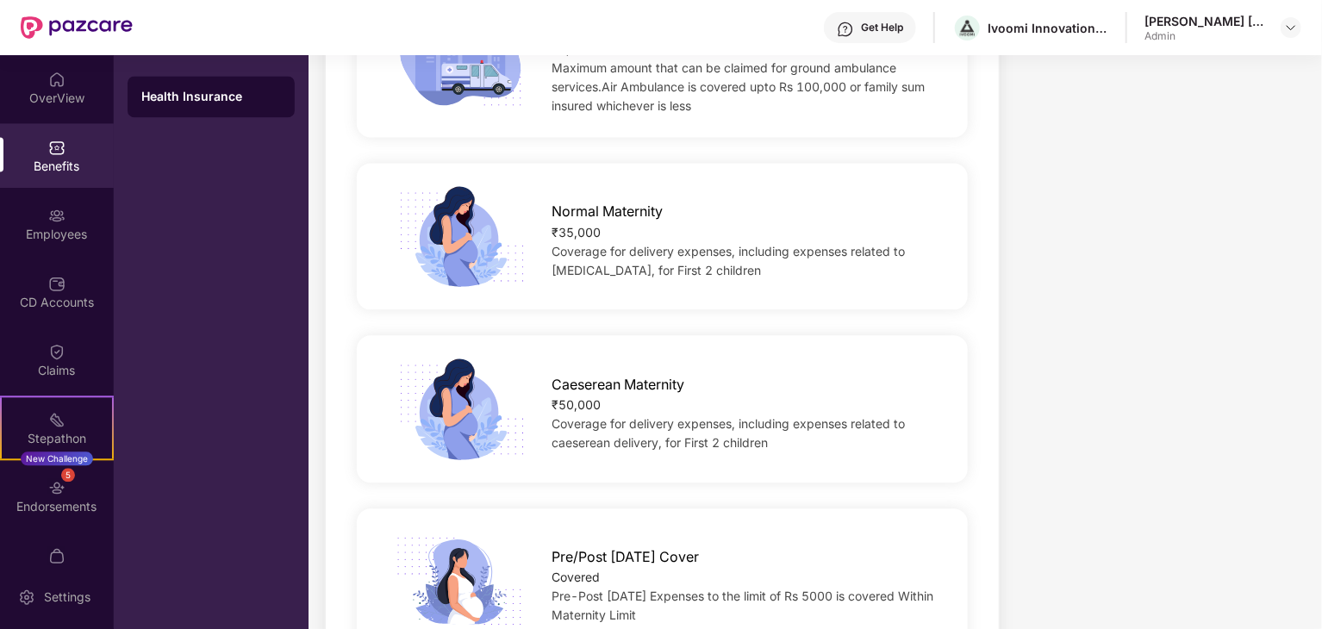
scroll to position [1931, 0]
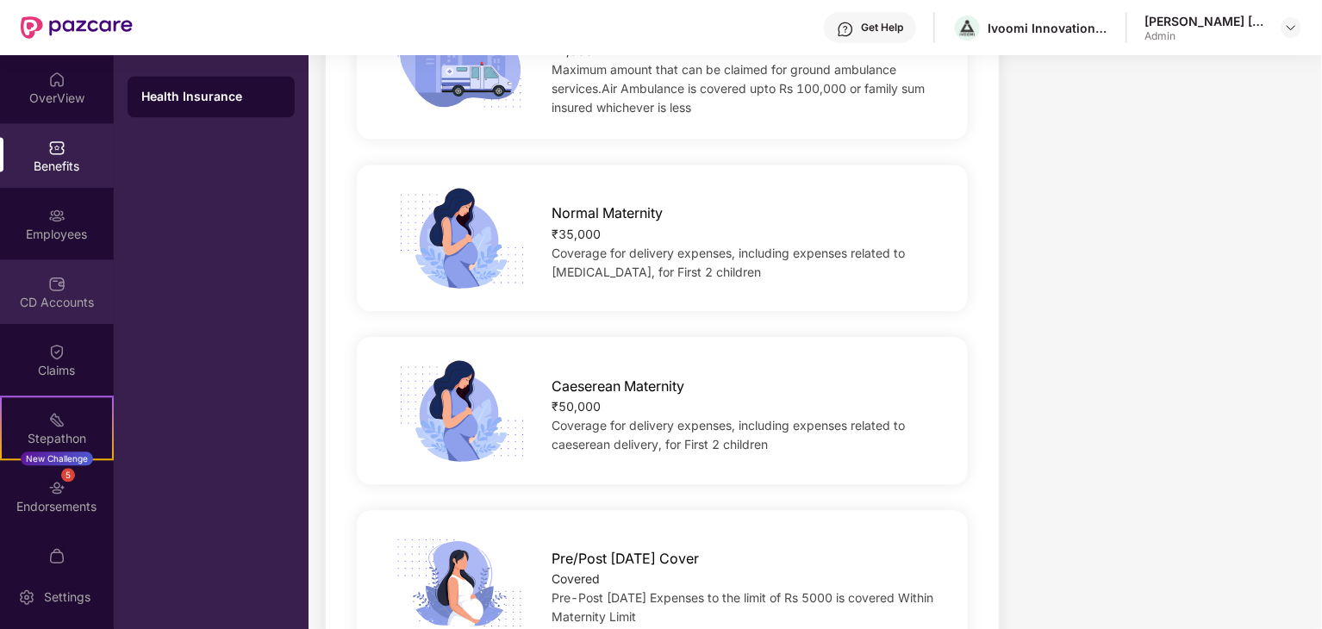
click at [55, 304] on div "CD Accounts" at bounding box center [57, 302] width 114 height 17
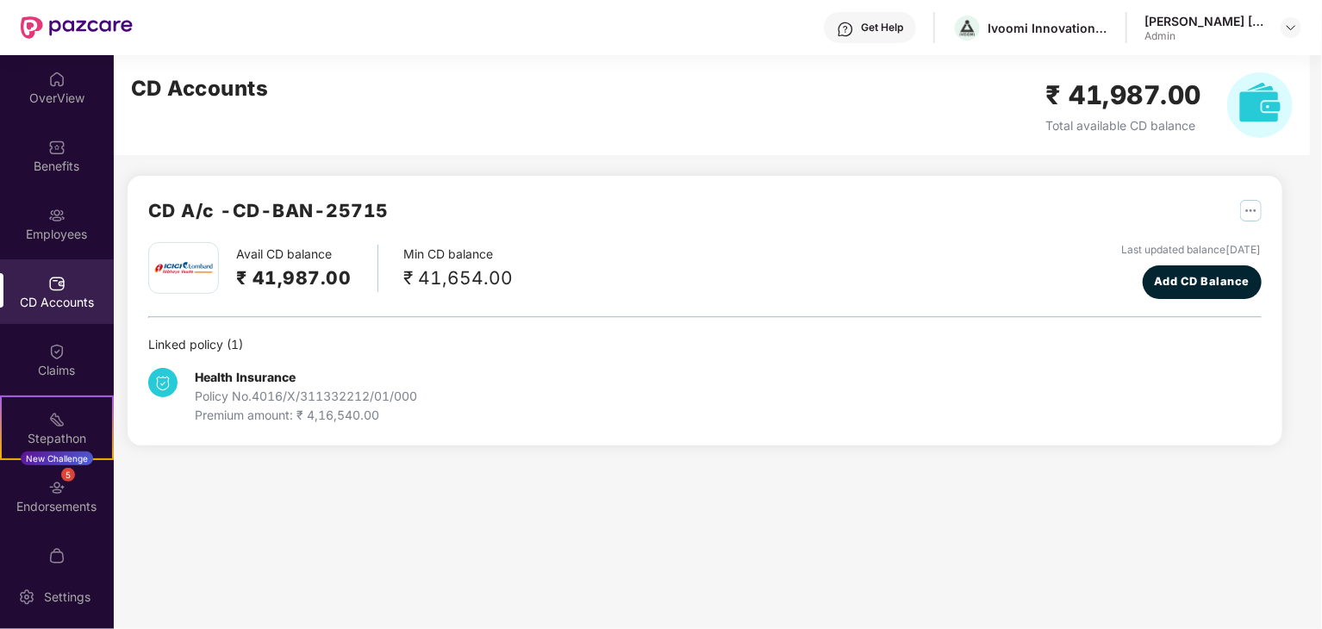
scroll to position [0, 0]
